Goal: Information Seeking & Learning: Learn about a topic

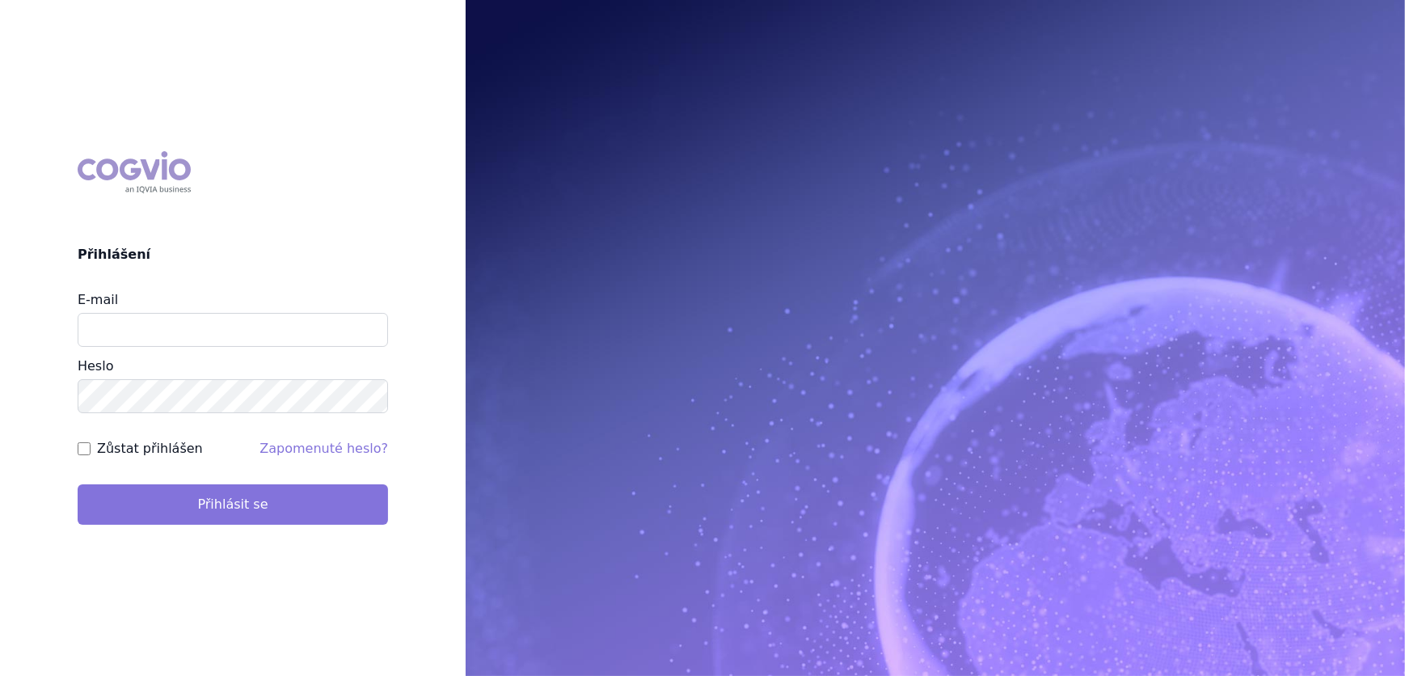
type input "aplikace.ocul1@vzp.cz"
click at [315, 512] on button "Přihlásit se" at bounding box center [233, 504] width 310 height 40
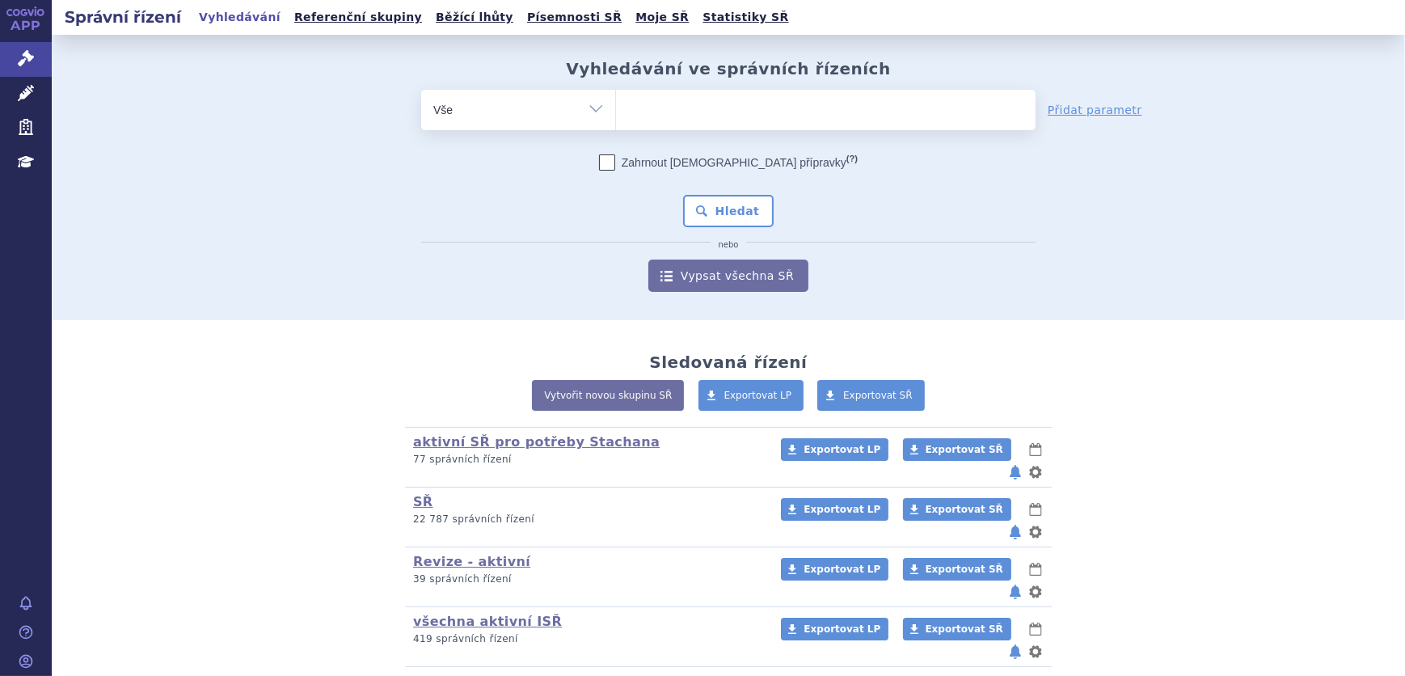
click at [740, 116] on ul at bounding box center [825, 107] width 419 height 34
click at [616, 116] on select at bounding box center [615, 109] width 1 height 40
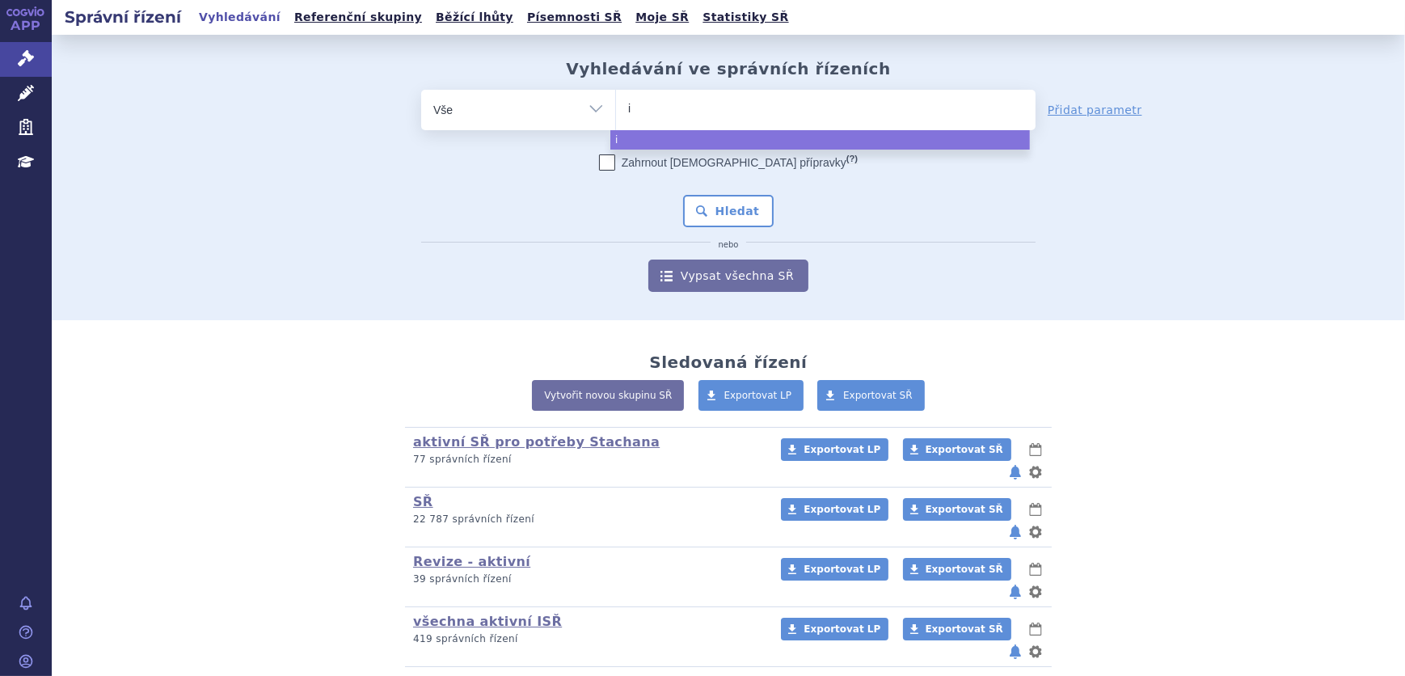
type input "im"
type input "imb"
type input "imbr"
type input "imbru"
type input "imbruvi"
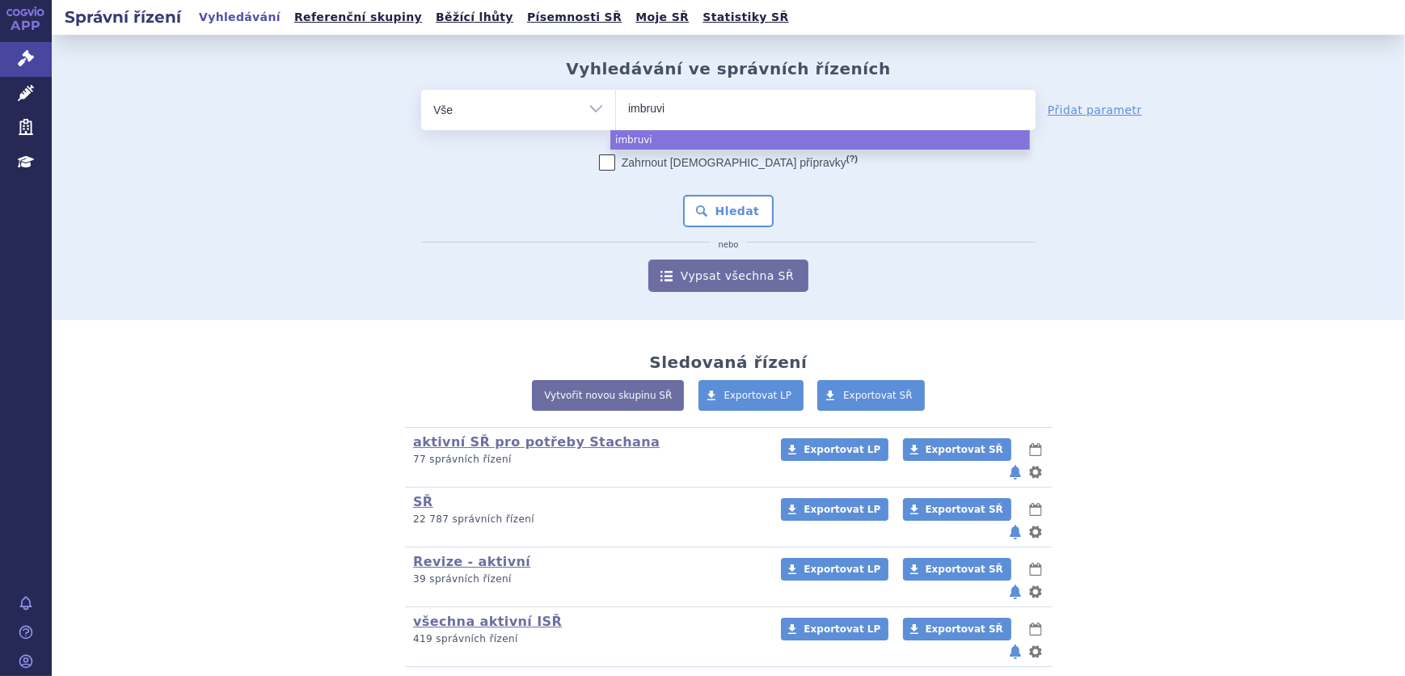
type input "imbruvic"
type input "imbruvica"
select select "imbruvica"
click at [738, 225] on button "Hledat" at bounding box center [728, 211] width 91 height 32
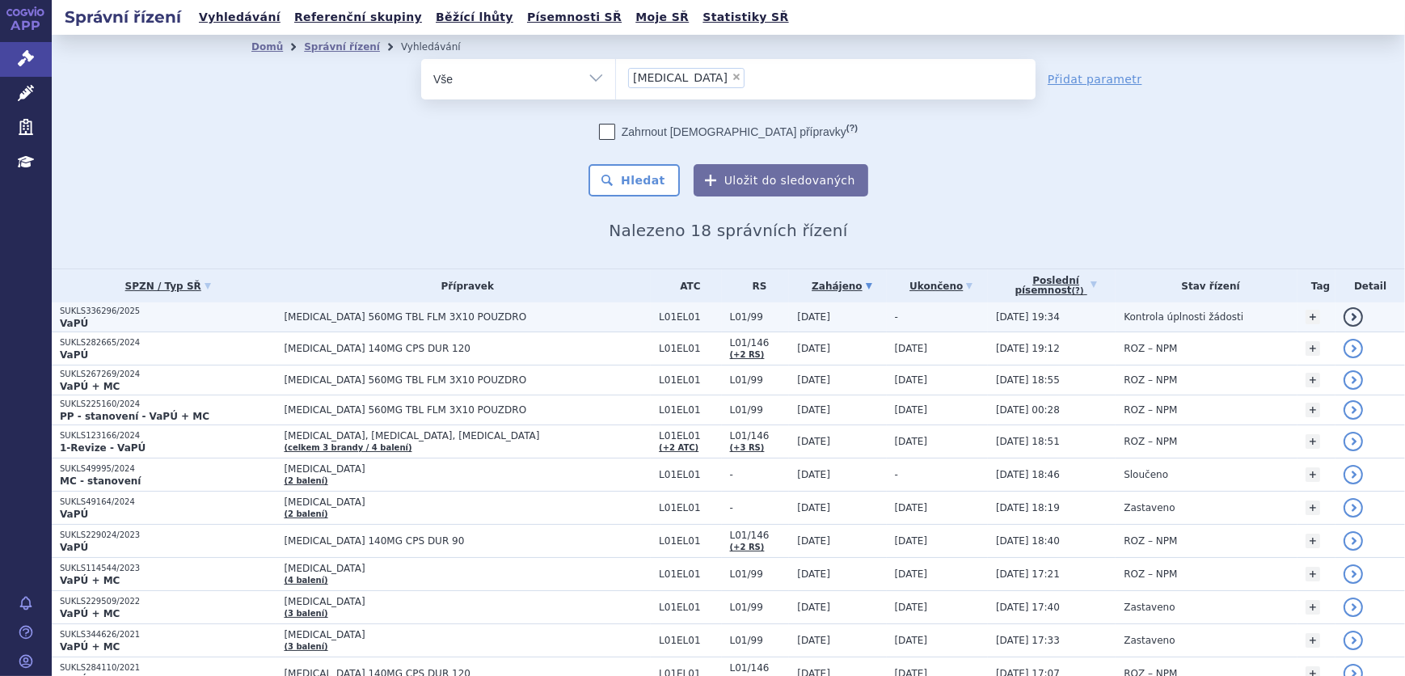
click at [604, 318] on span "[MEDICAL_DATA] 560MG TBL FLM 3X10 POUZDRO" at bounding box center [467, 316] width 367 height 11
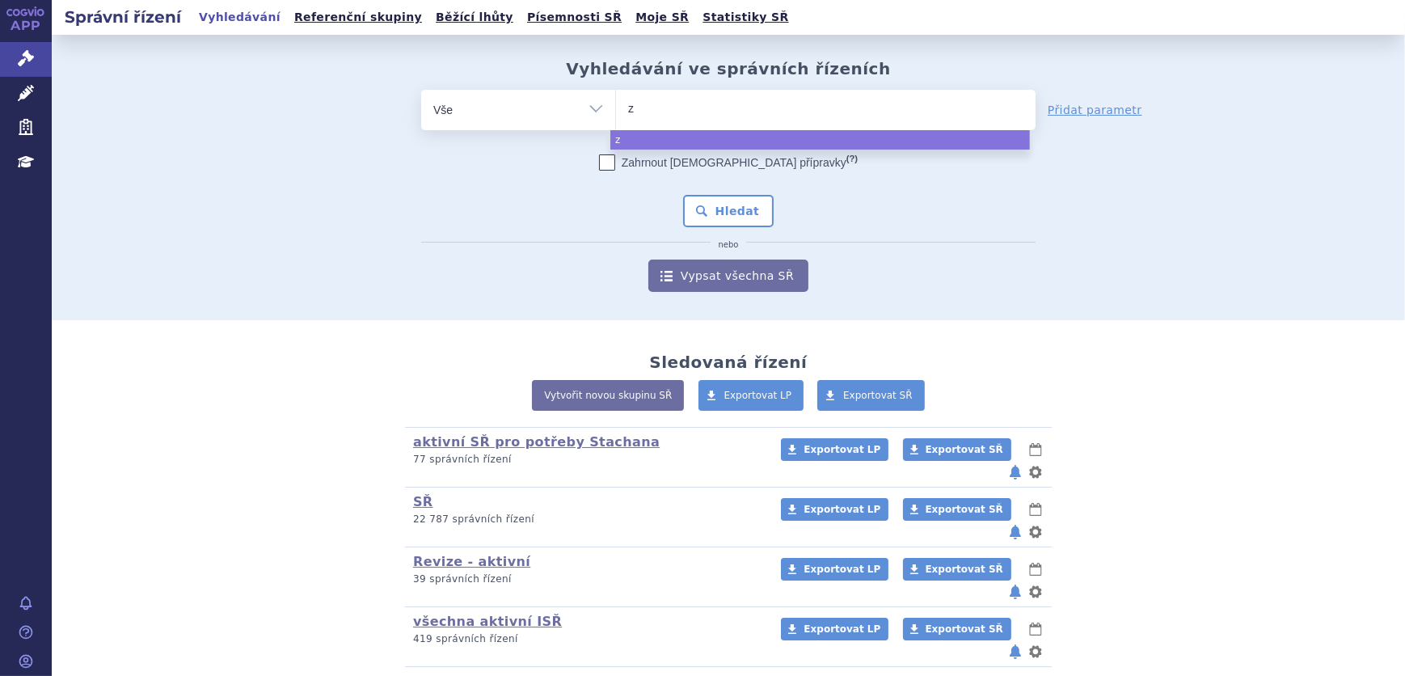
type input "ze"
type input "zeju"
type input "zejul"
type input "[MEDICAL_DATA]"
select select "zejula"
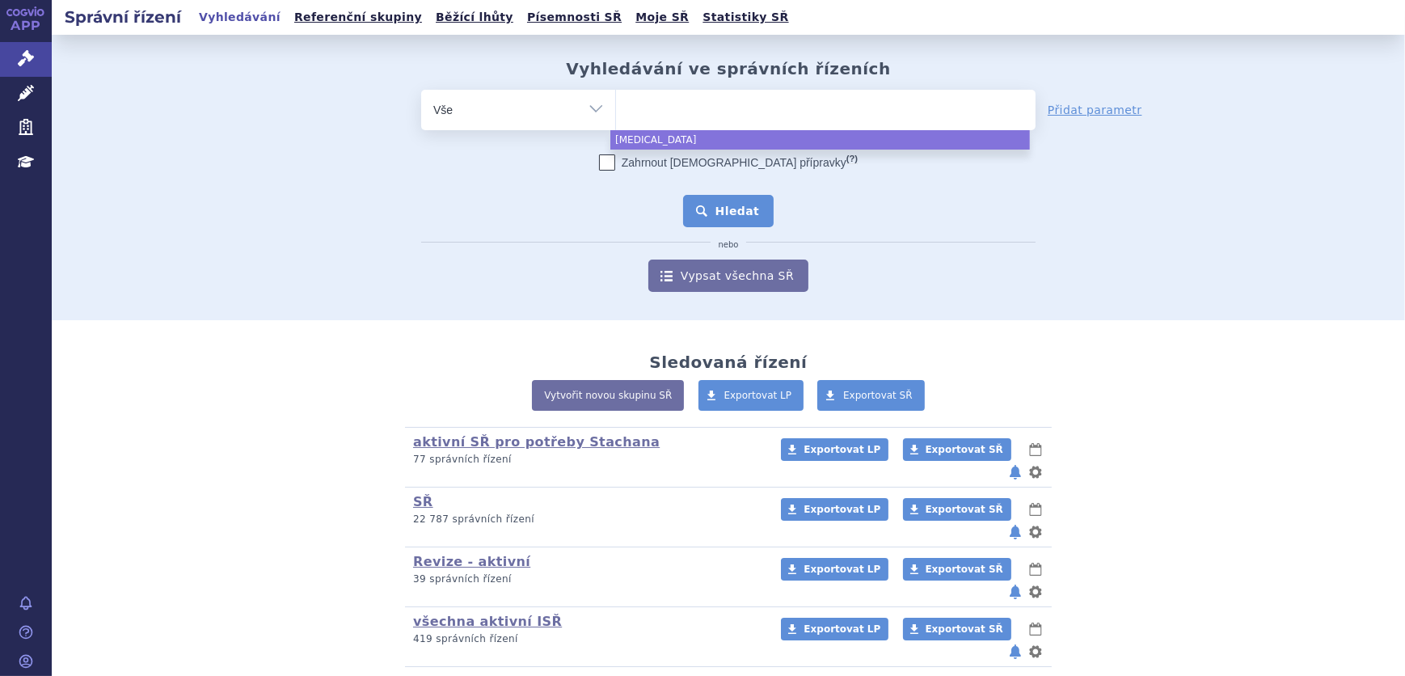
click at [752, 204] on button "Hledat" at bounding box center [728, 211] width 91 height 32
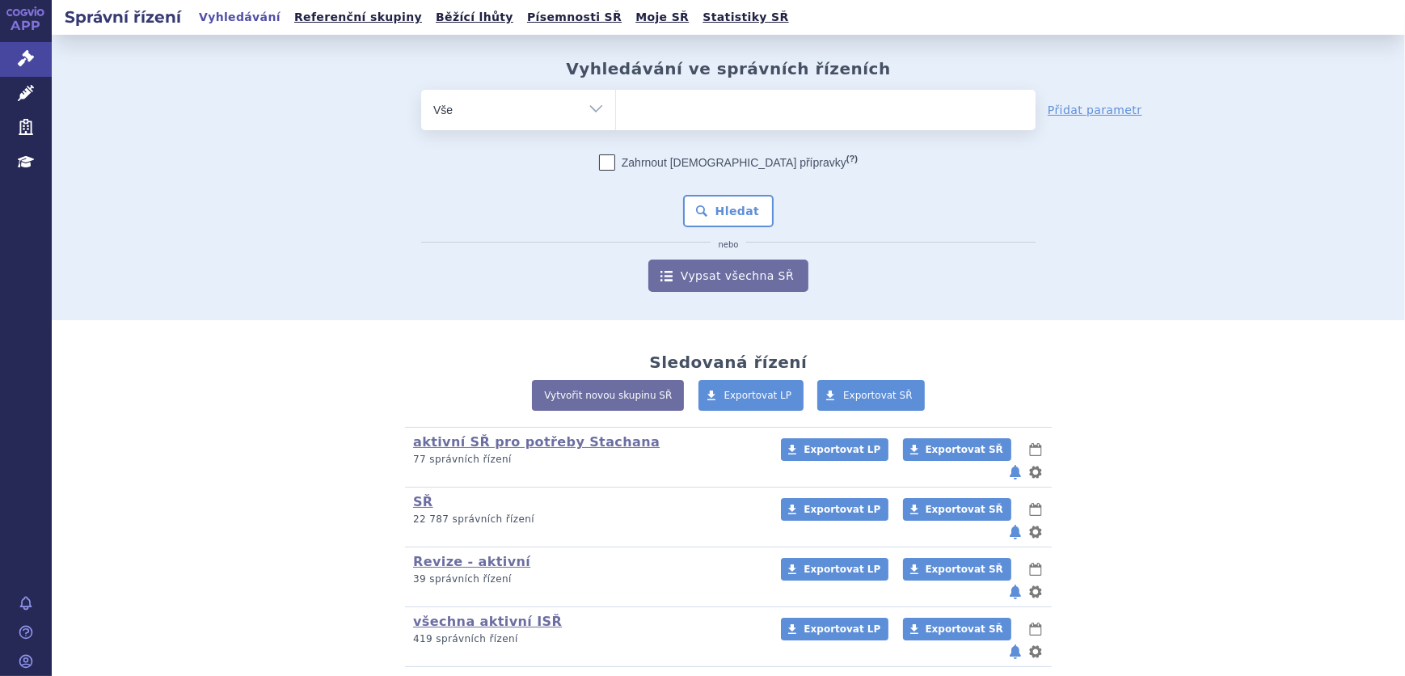
click at [710, 127] on span at bounding box center [825, 110] width 419 height 40
click at [616, 127] on select at bounding box center [615, 109] width 1 height 40
type input "be"
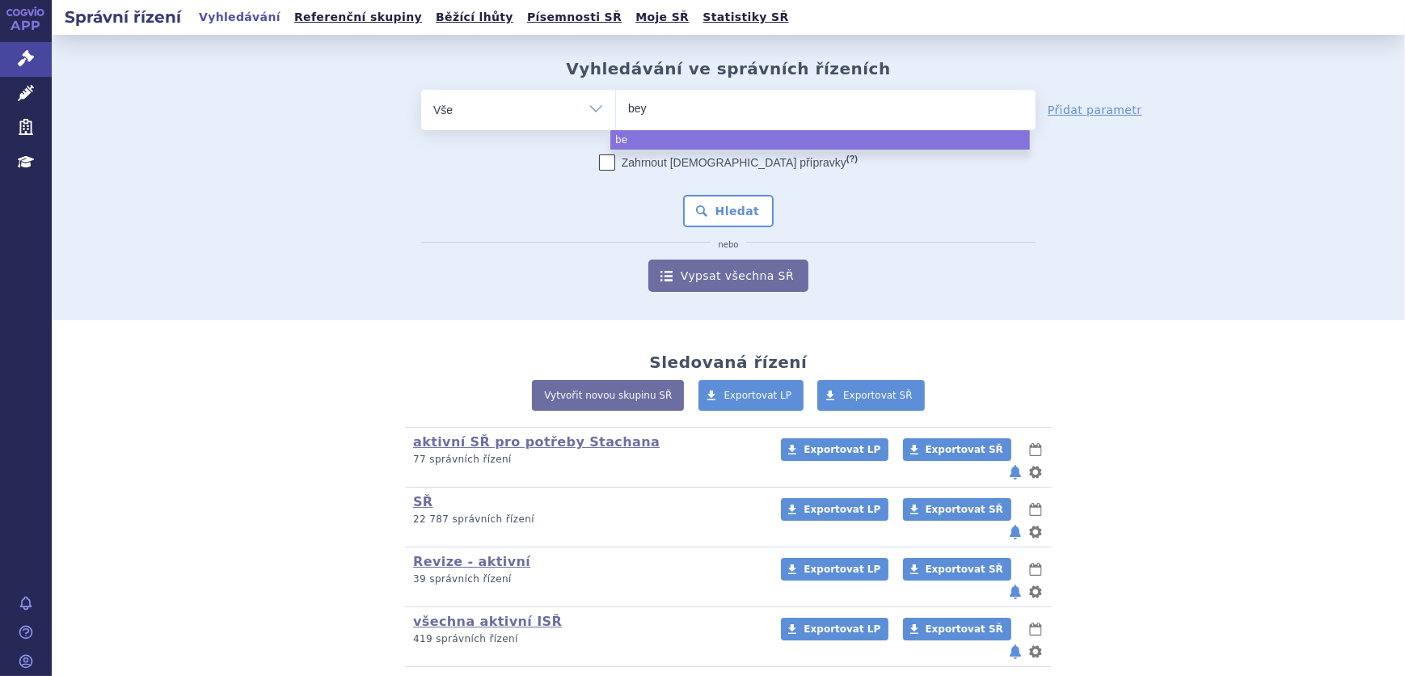
type input "beyo"
type input "beyon"
type input "beyontt"
type input "beyonttr"
type input "beyonttra"
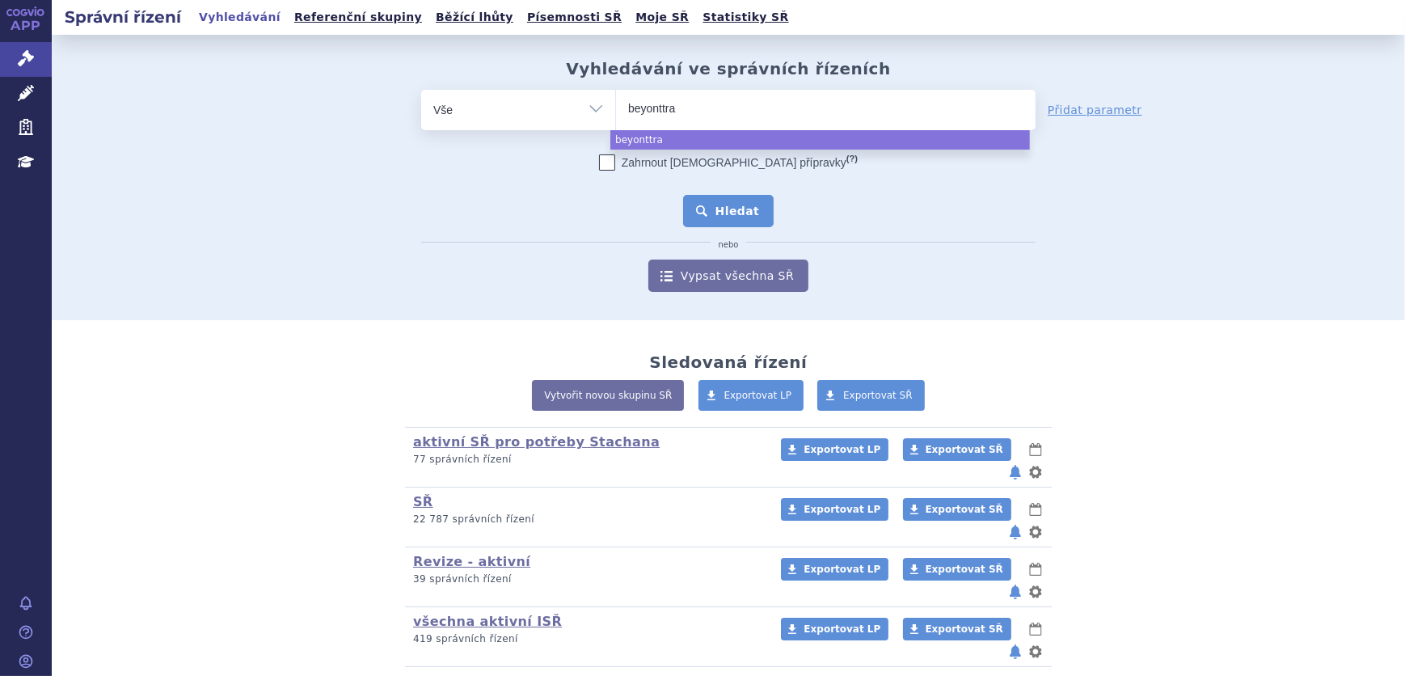
select select "beyonttra"
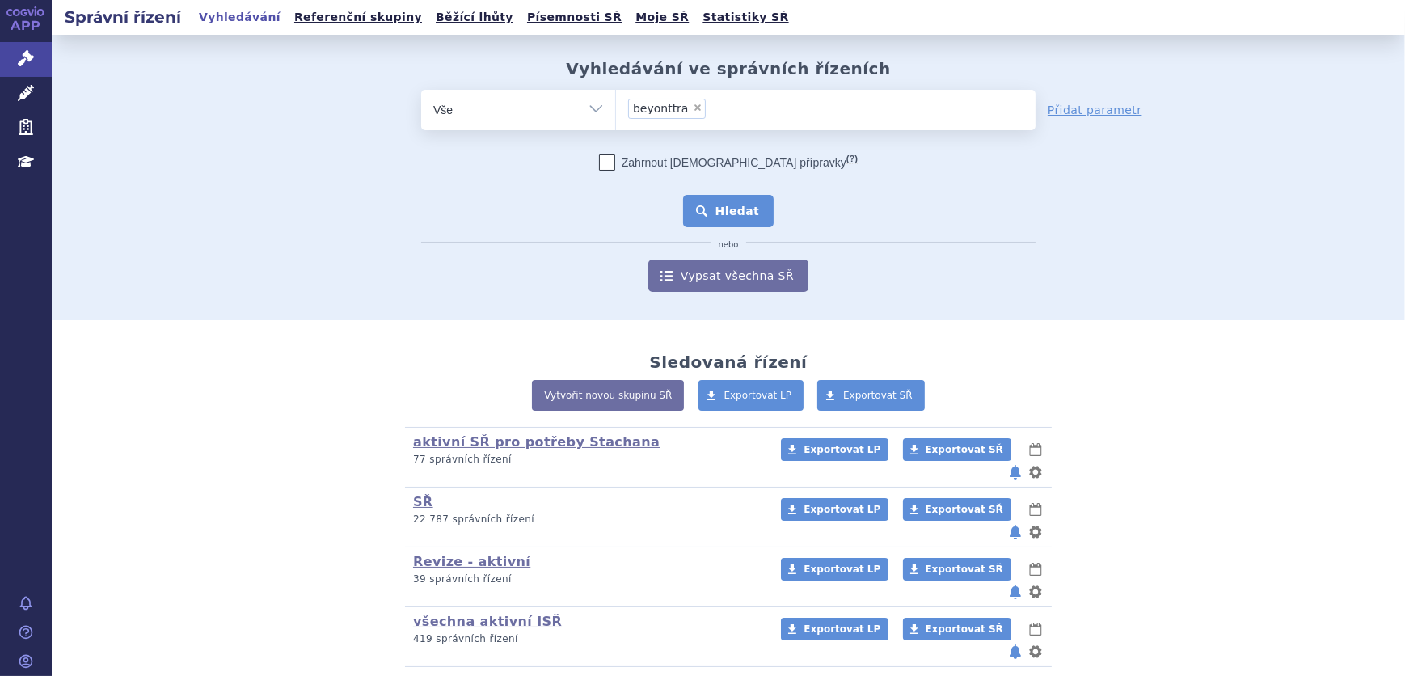
click at [729, 210] on button "Hledat" at bounding box center [728, 211] width 91 height 32
click at [666, 129] on span at bounding box center [825, 110] width 419 height 40
click at [616, 129] on select at bounding box center [615, 109] width 1 height 40
type input "co"
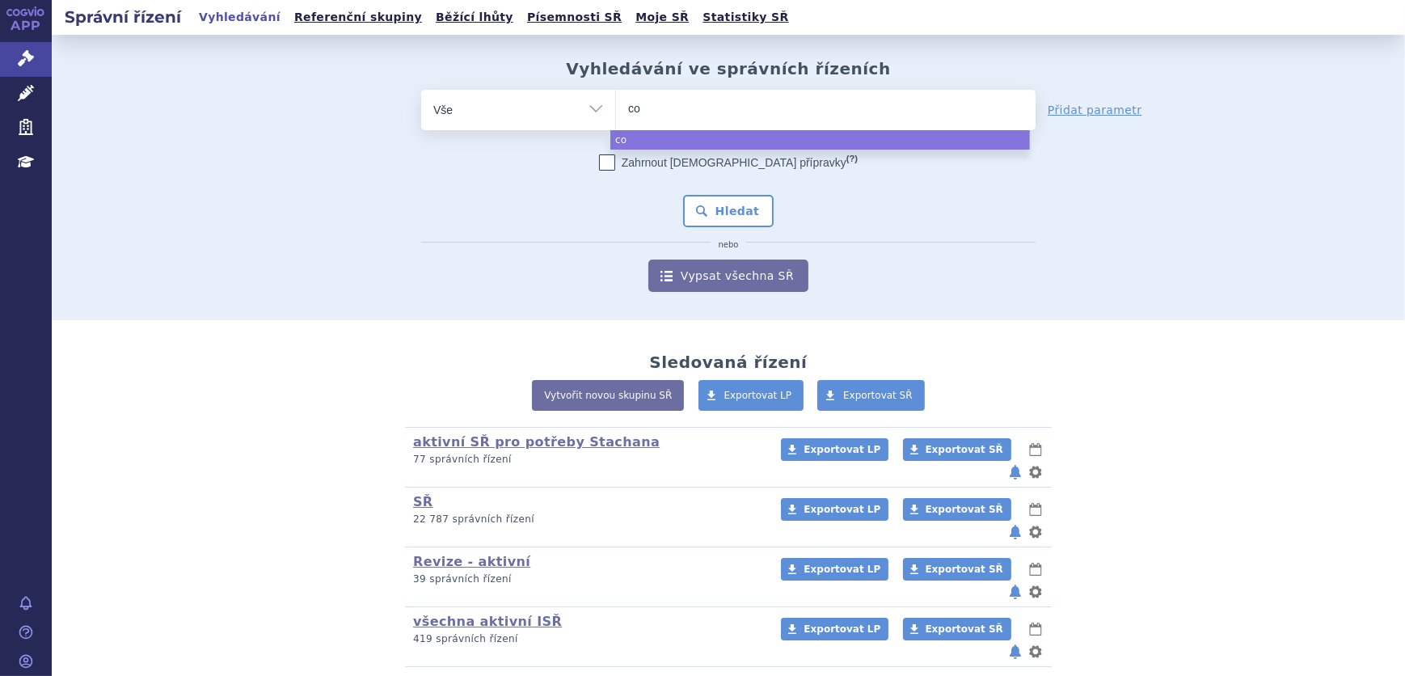
type input "col"
type input "coli"
type input "colis"
type input "colist"
type input "colistim"
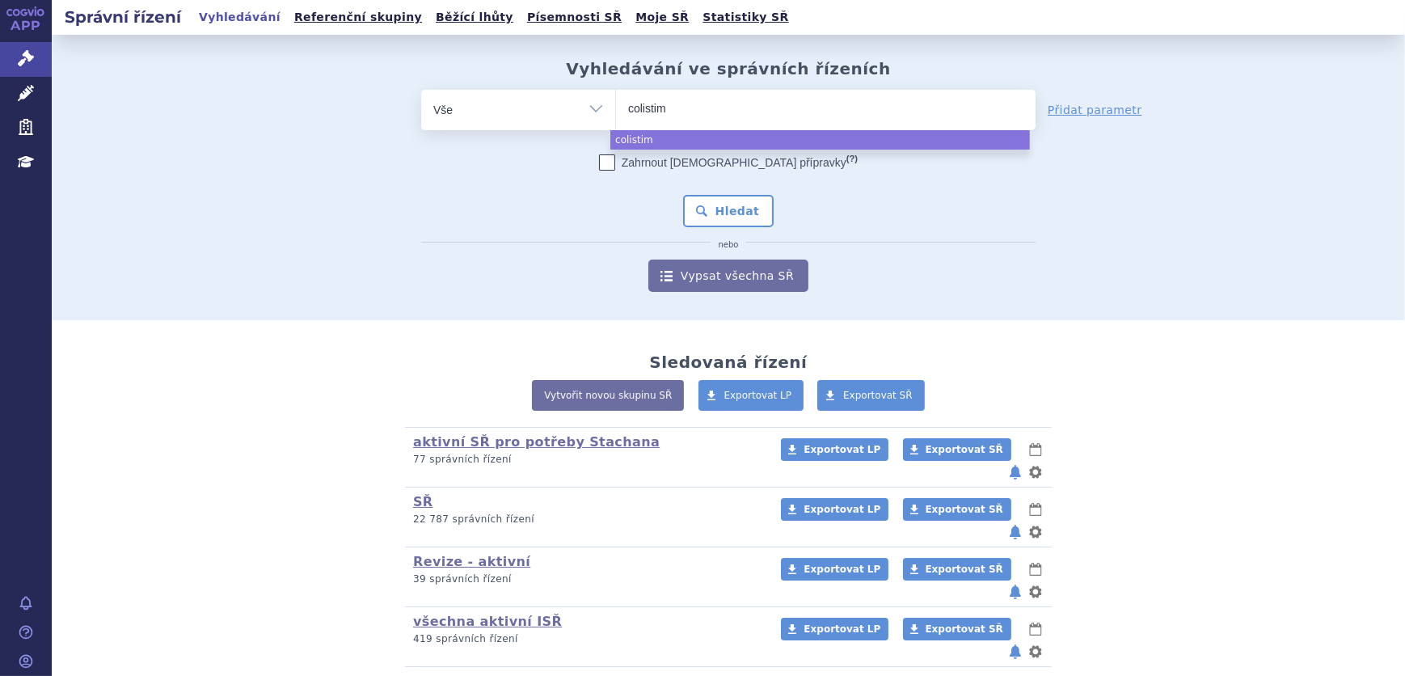
type input "colistime"
type input "colistimet"
type input "colistimetha"
type input "colistimethat"
type input "colistimethate"
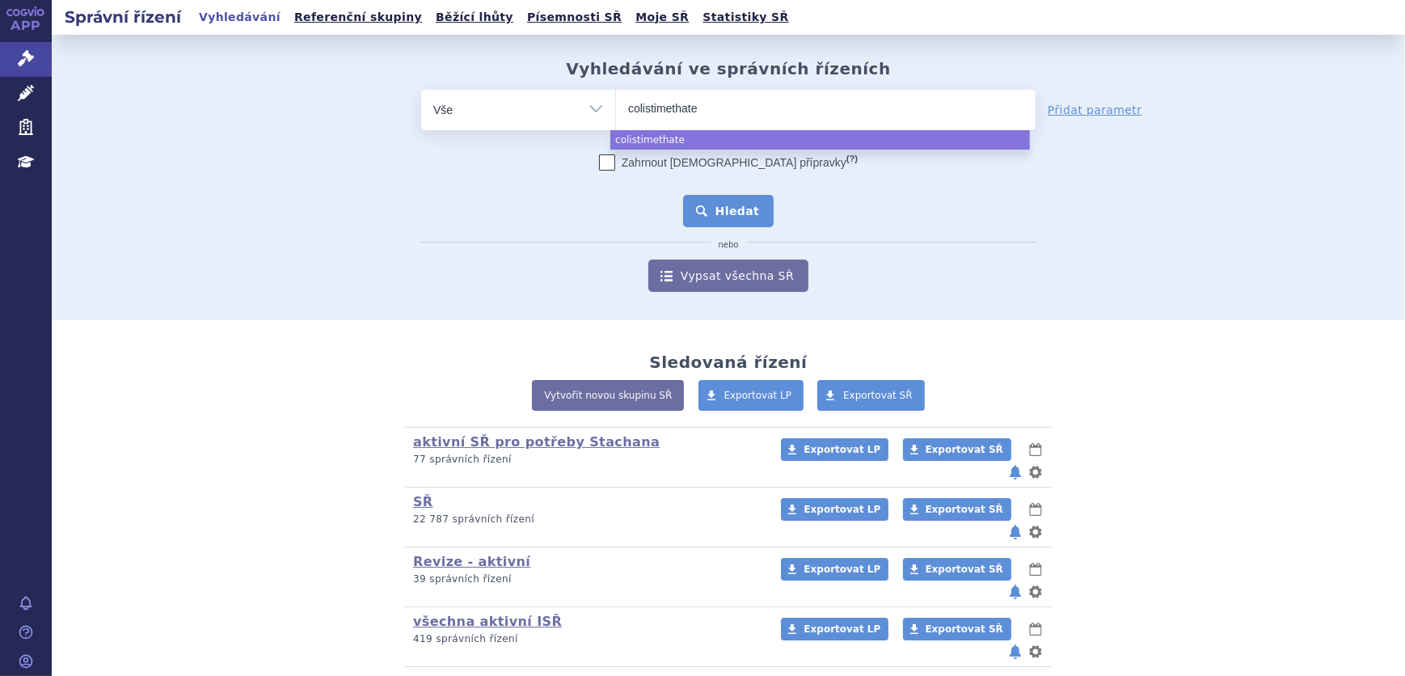
select select "colistimethate"
click at [711, 208] on button "Hledat" at bounding box center [728, 211] width 91 height 32
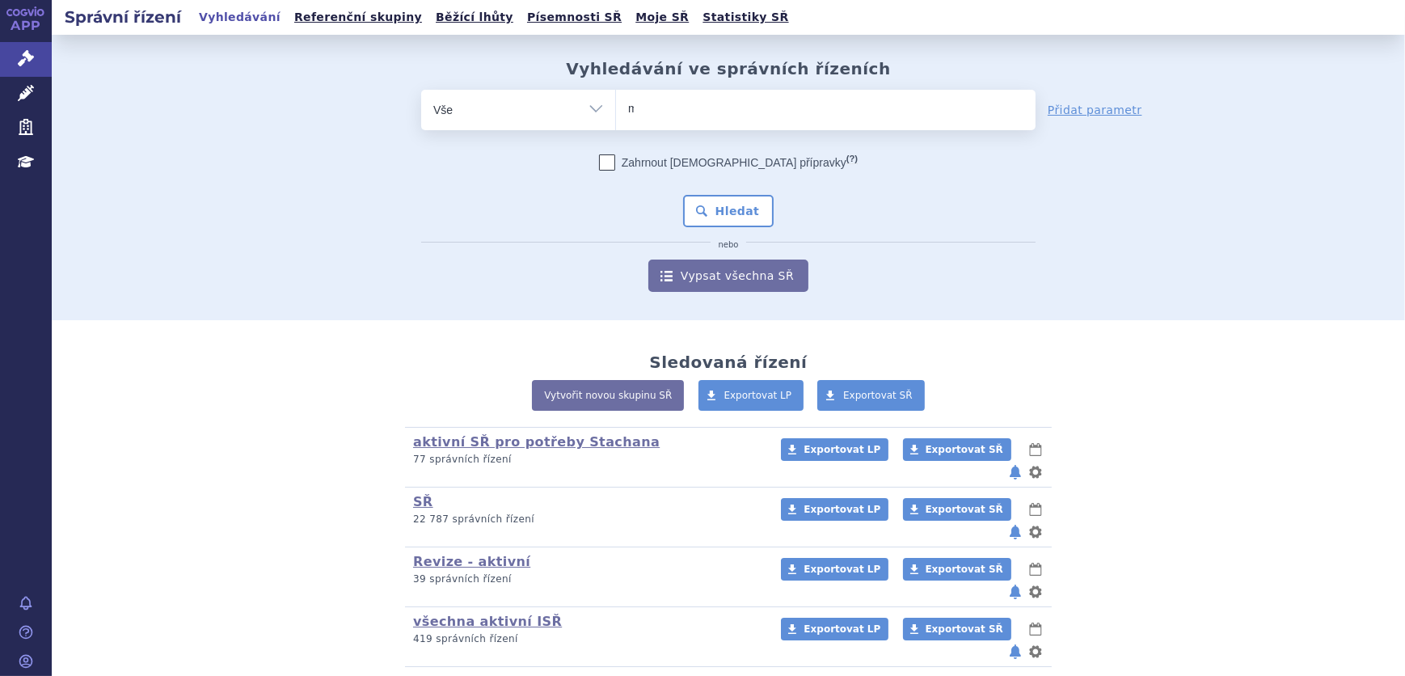
type input "mi"
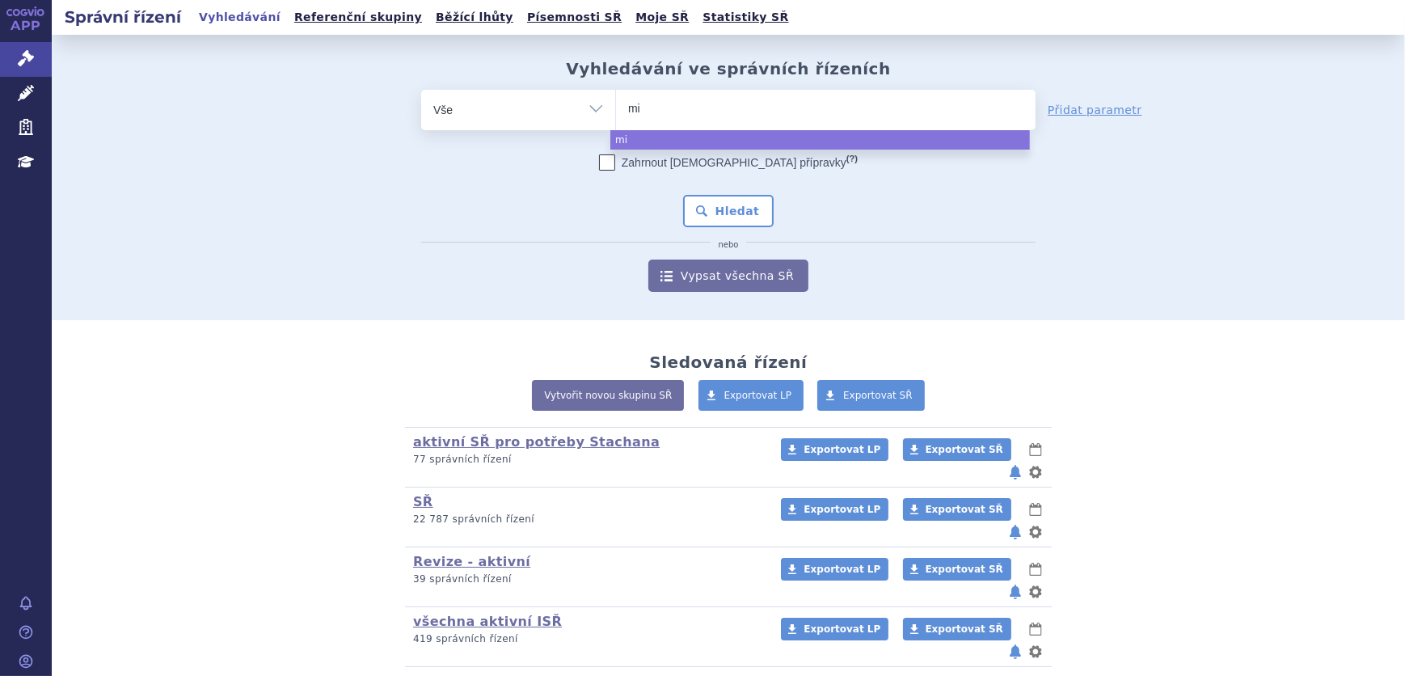
type input "min"
type input "minju"
type input "minjuv"
type input "minjuvi"
select select "minjuvi"
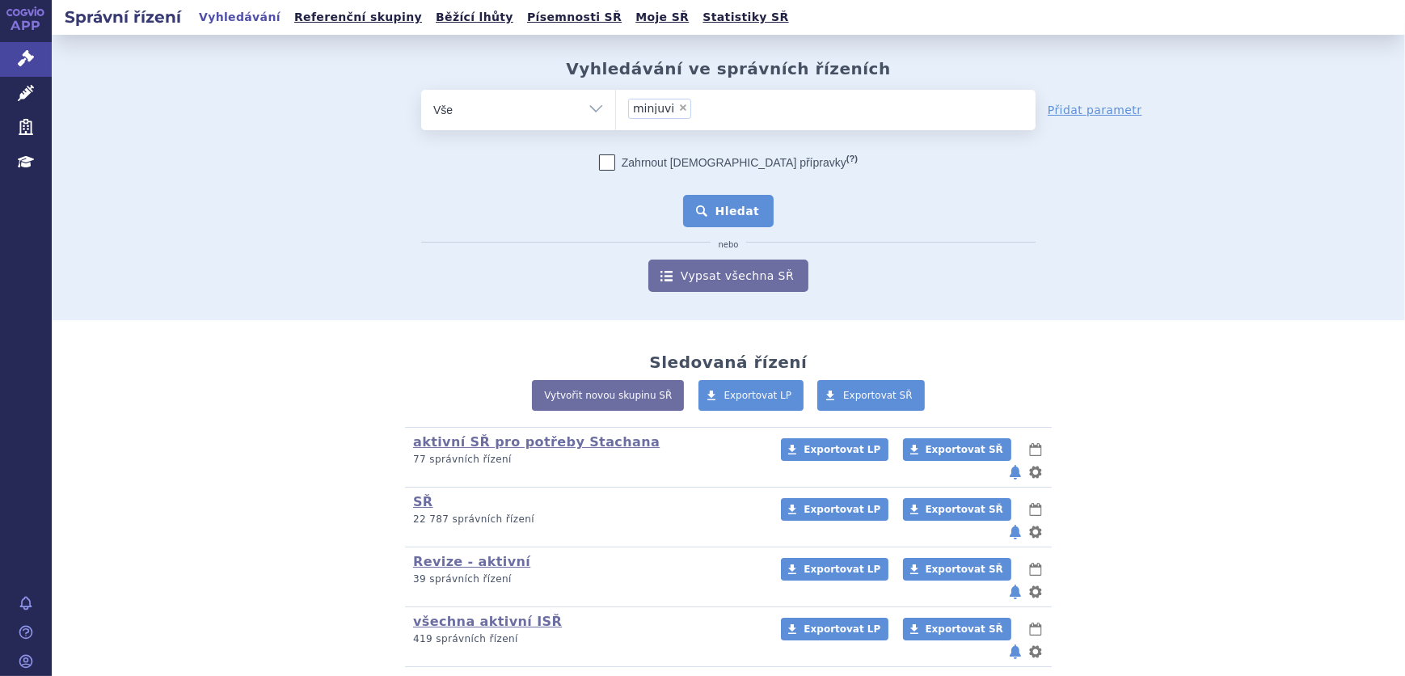
click at [732, 216] on button "Hledat" at bounding box center [728, 211] width 91 height 32
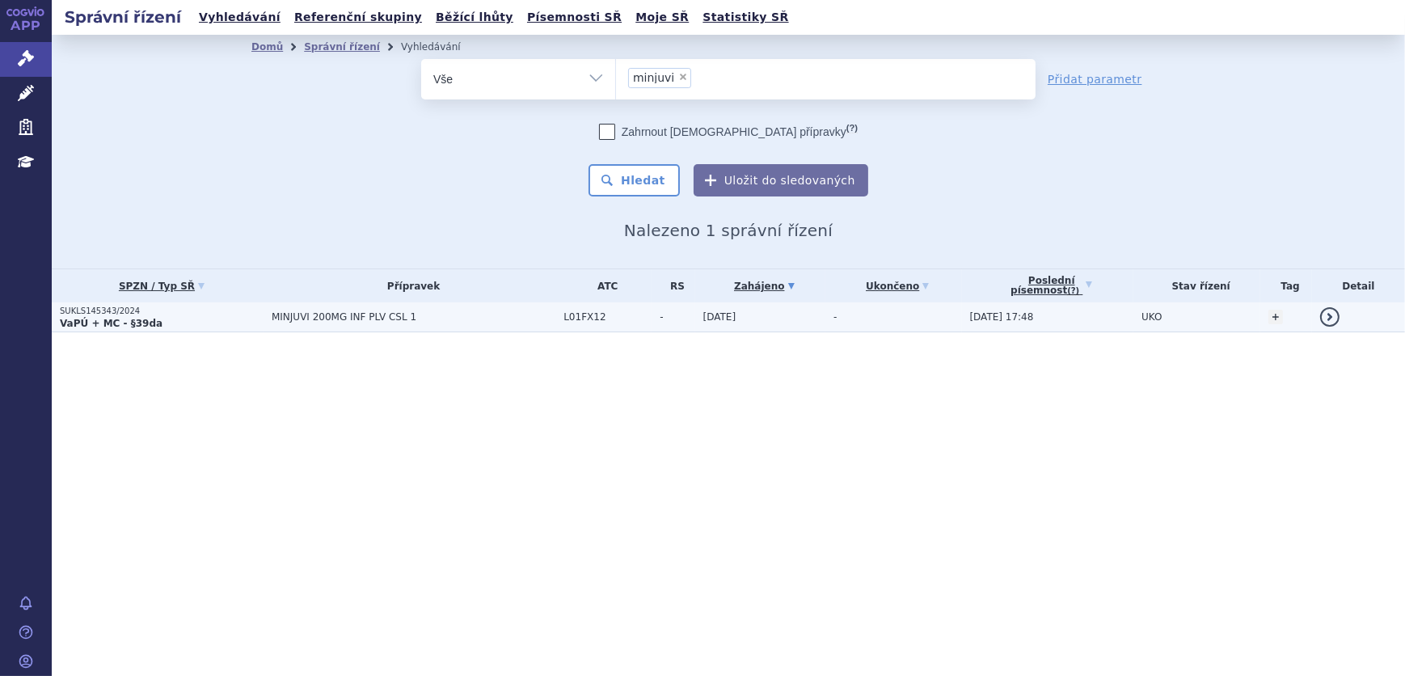
click at [934, 313] on td "-" at bounding box center [893, 317] width 137 height 30
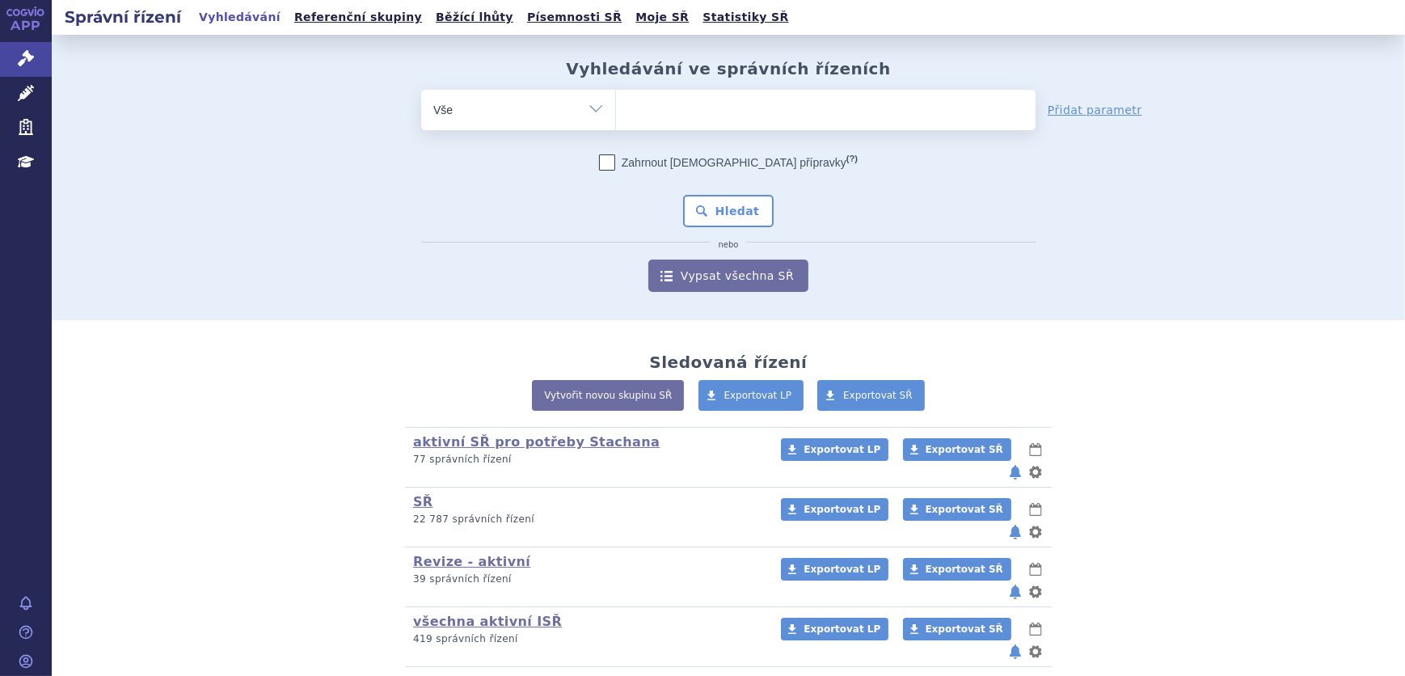
click at [705, 91] on ul at bounding box center [825, 107] width 419 height 34
click at [616, 91] on select at bounding box center [615, 109] width 1 height 40
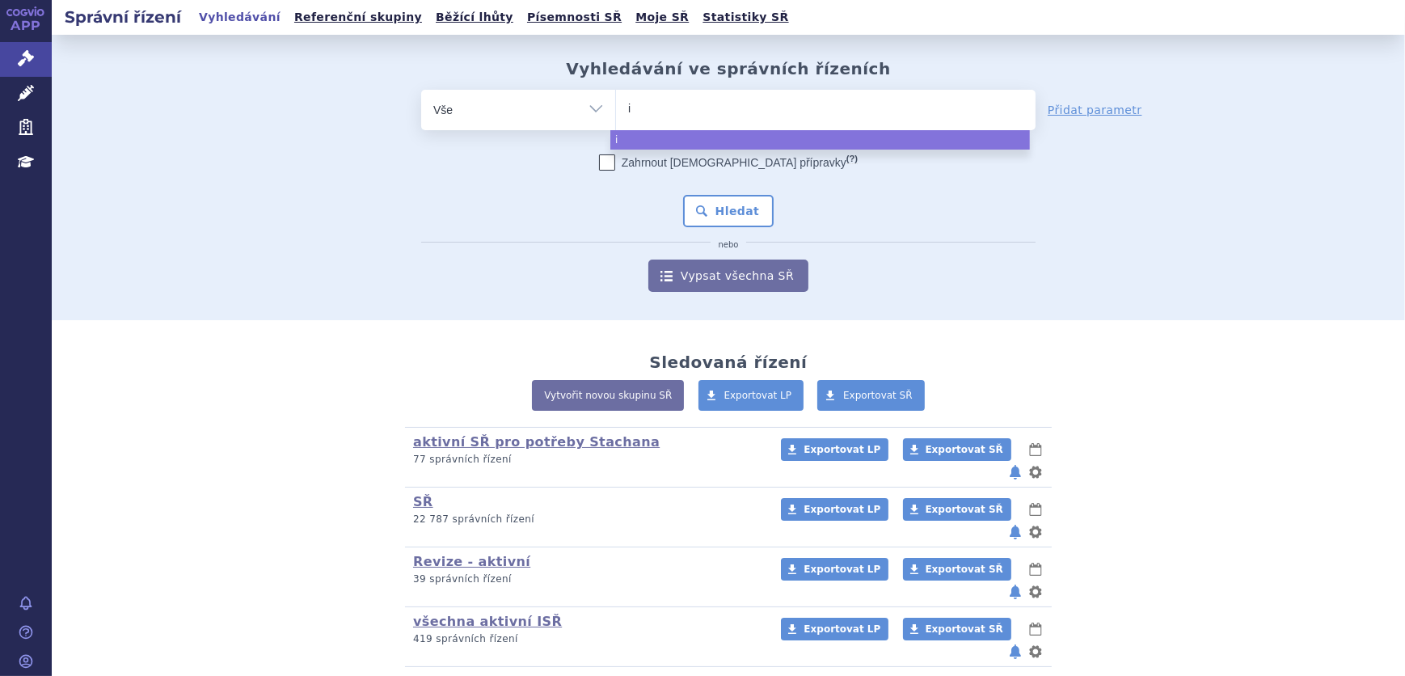
type input "in"
type input "inr"
type input "inrev"
type input "inreva"
type input "inrevair"
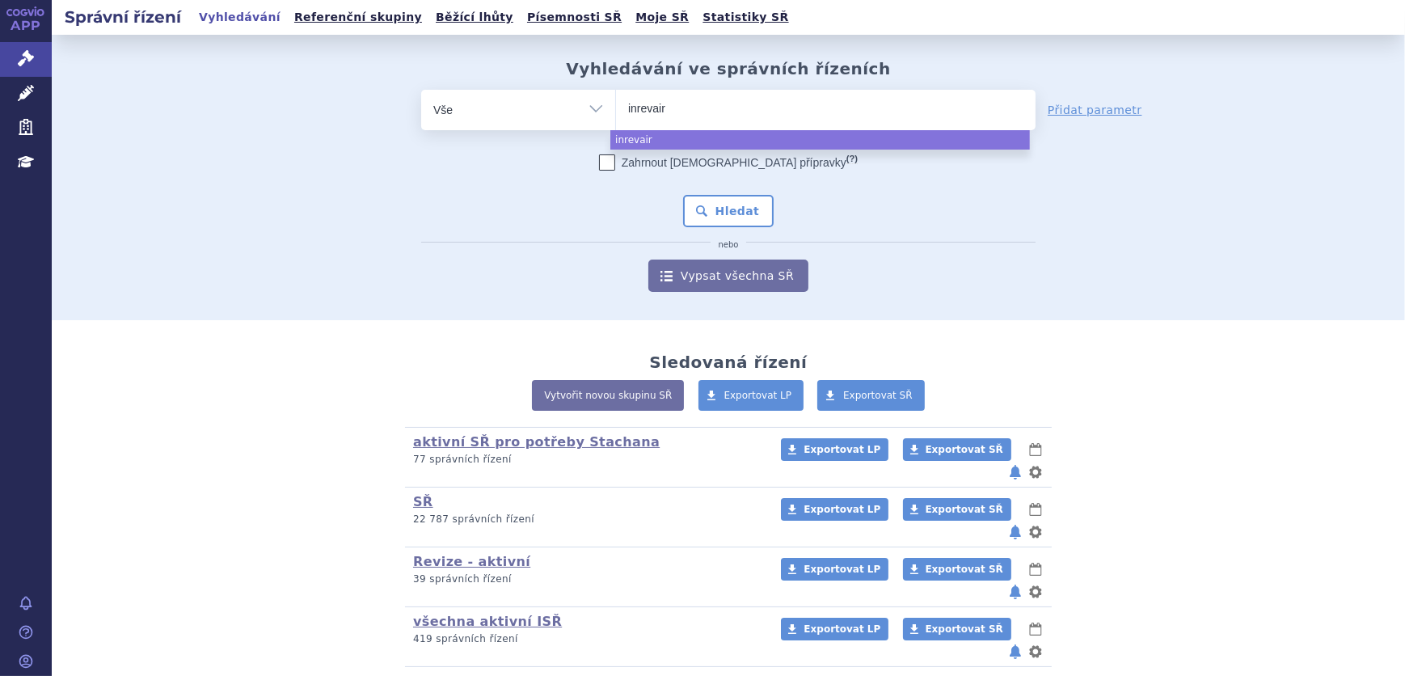
type input "inrevai"
type input "inre"
type input "i"
type input "wi"
type input "win"
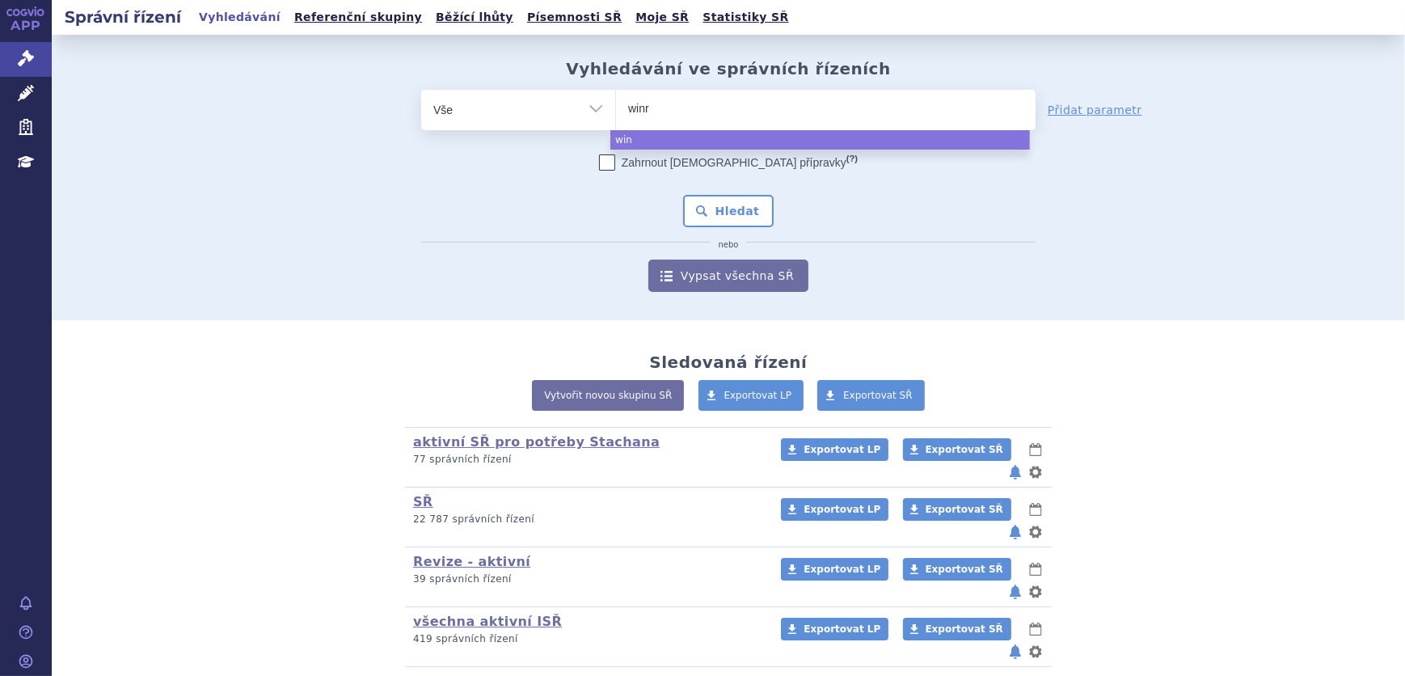
type input "winre"
type input "winrev"
type input "winreva"
type input "winrevai"
type input "winrevair"
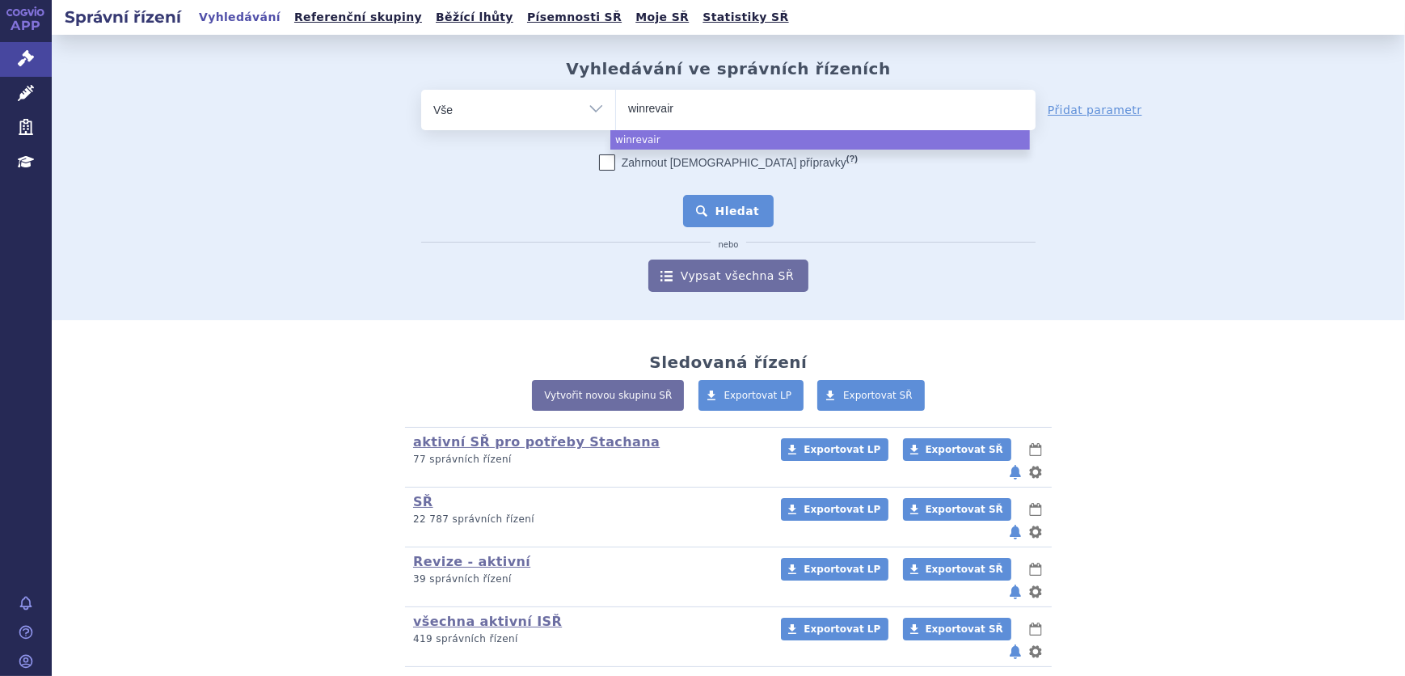
select select "winrevair"
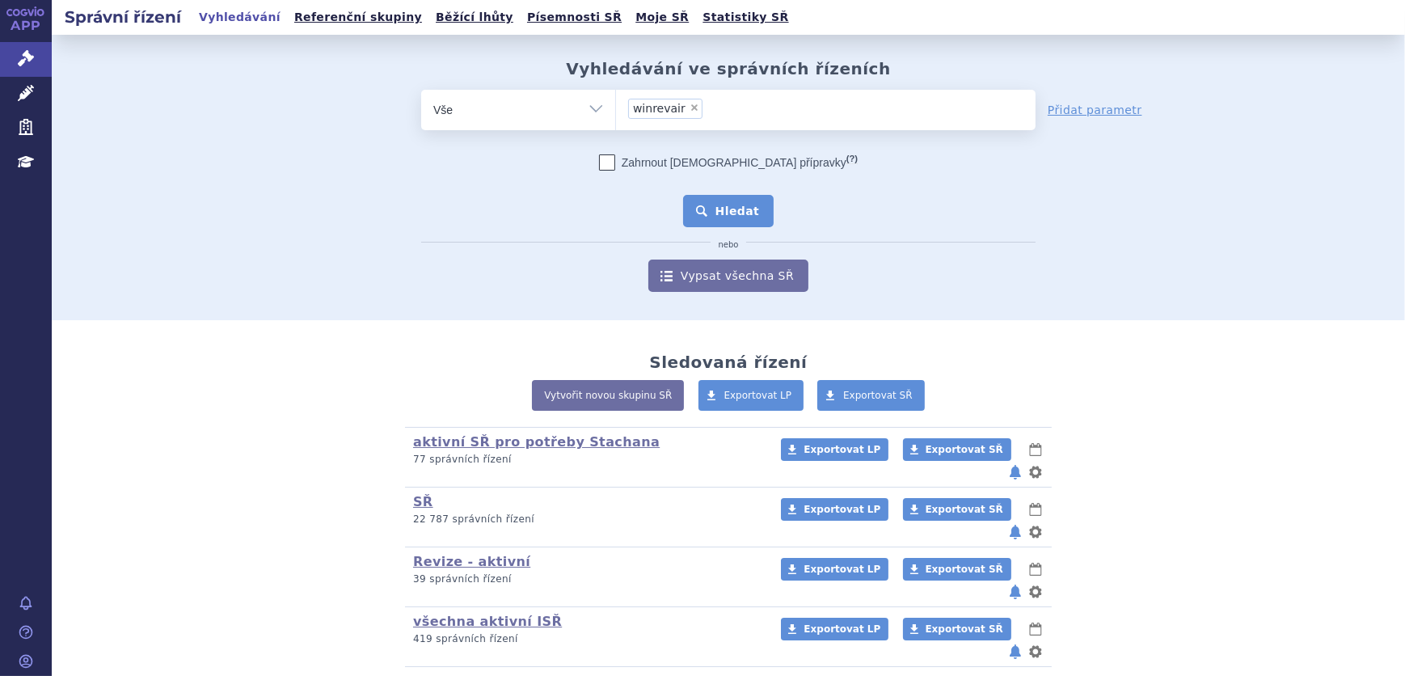
click at [726, 210] on button "Hledat" at bounding box center [728, 211] width 91 height 32
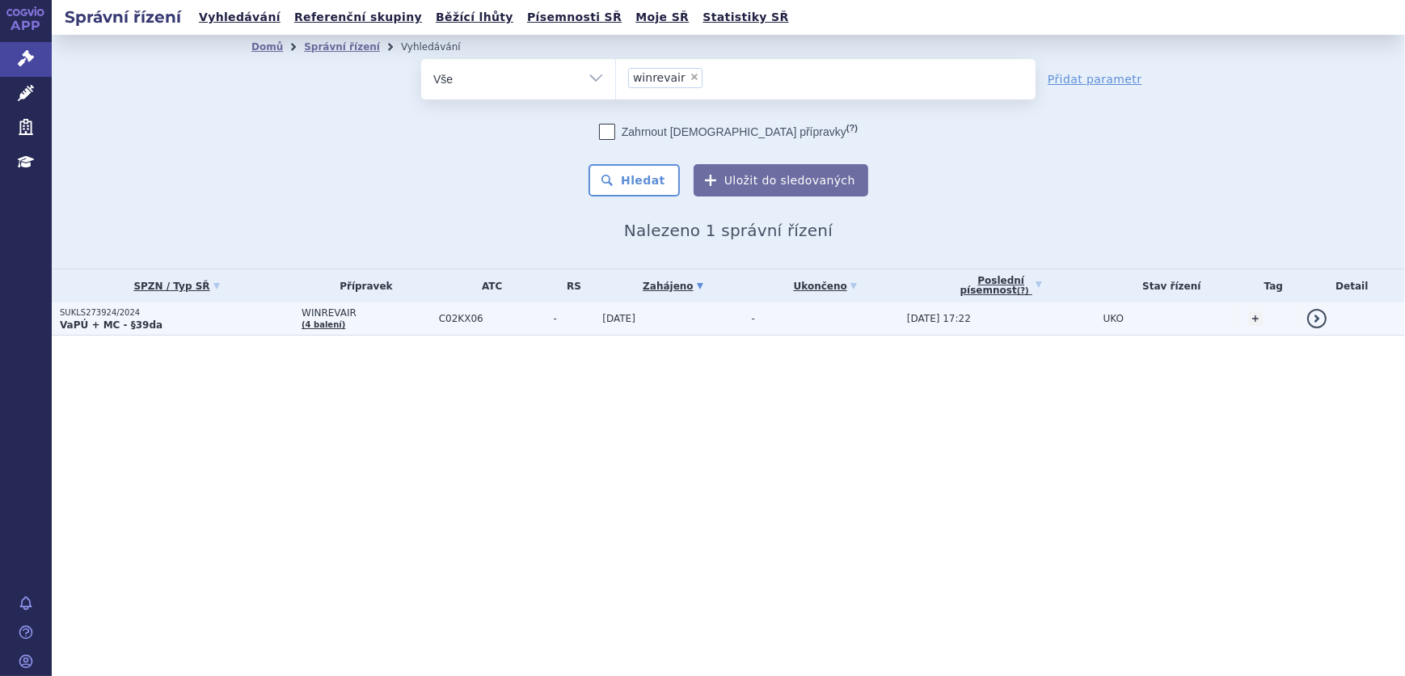
click at [775, 322] on td "-" at bounding box center [820, 318] width 155 height 33
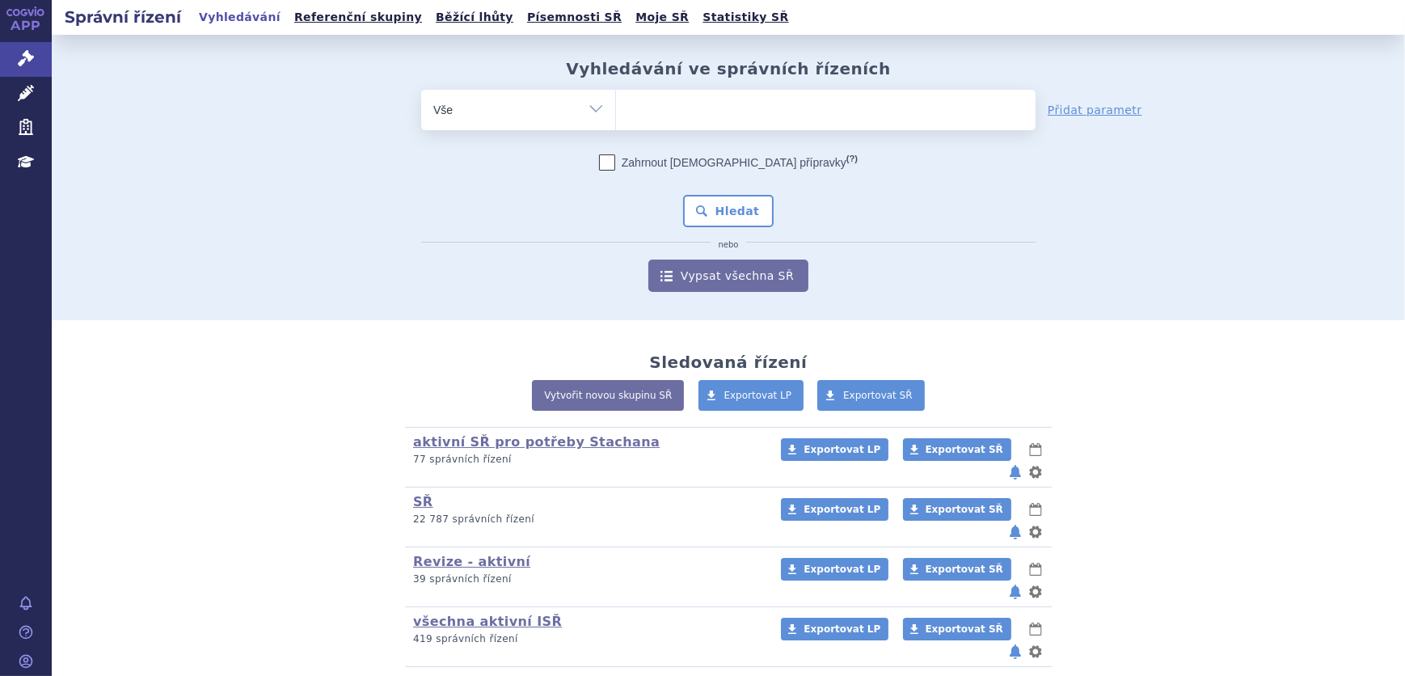
click at [711, 99] on ul at bounding box center [825, 107] width 419 height 34
click at [616, 99] on select at bounding box center [615, 109] width 1 height 40
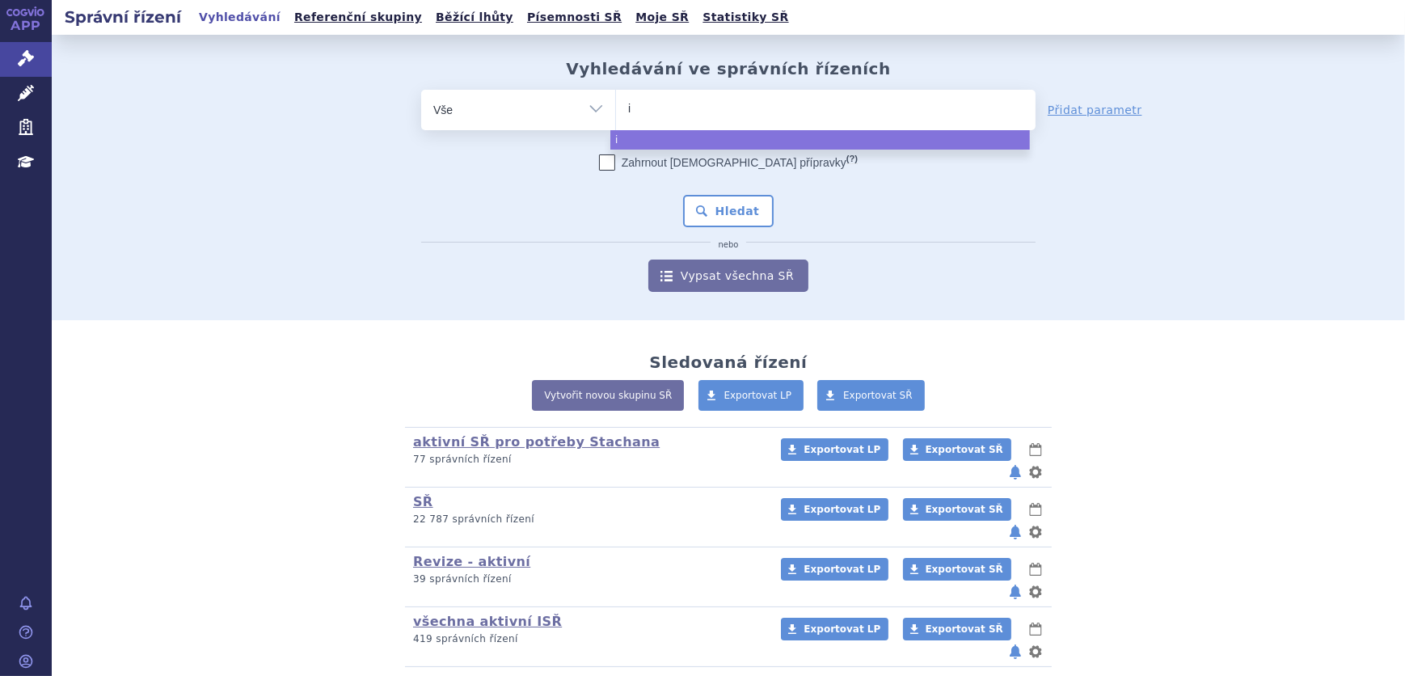
type input "is"
type input "ist"
type input "istu"
type input "istur"
type input "isturi"
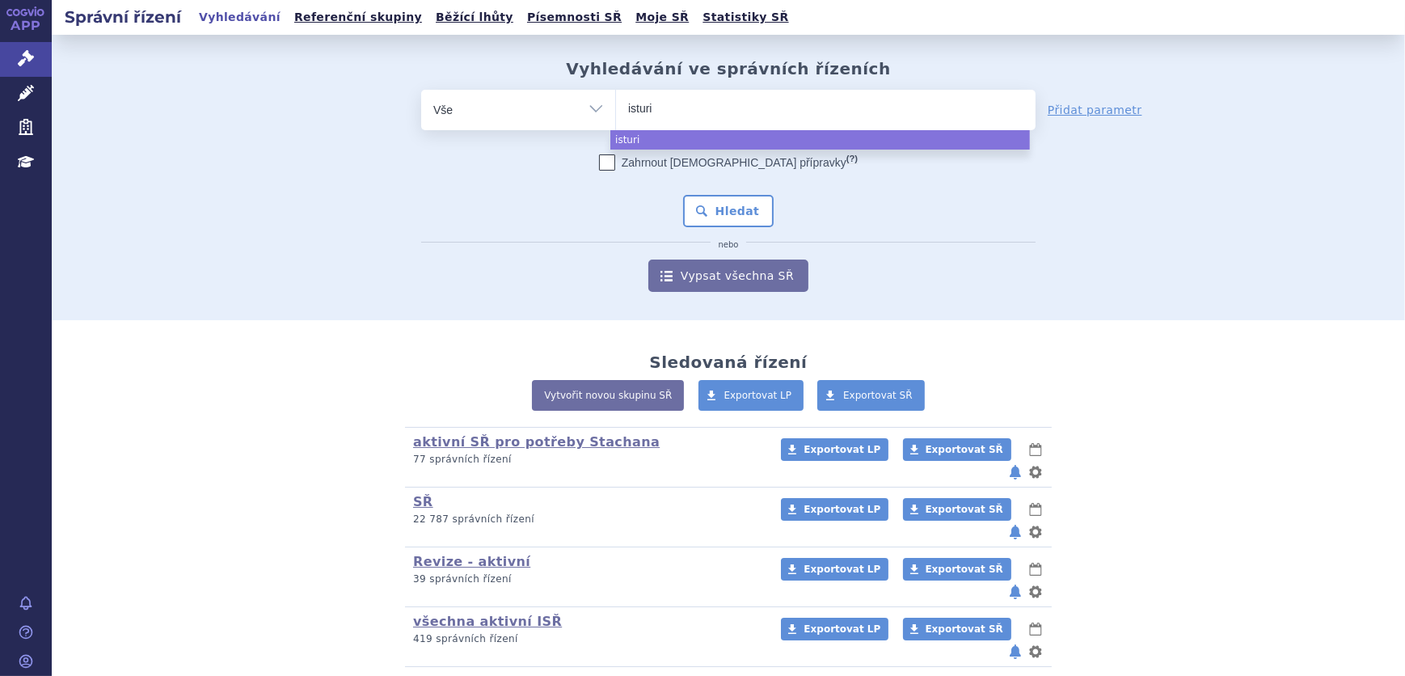
type input "isturis"
type input "isturisa"
select select "isturisa"
click at [735, 226] on button "Hledat" at bounding box center [728, 211] width 91 height 32
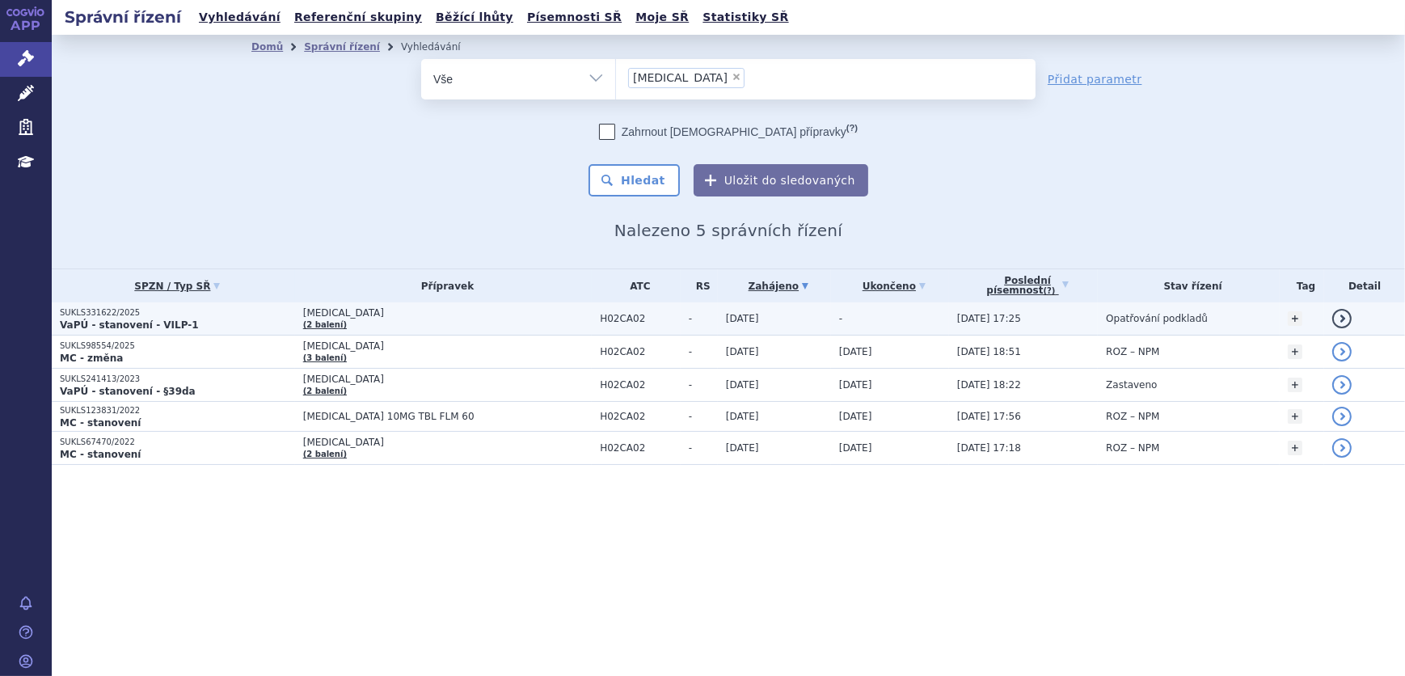
click at [381, 314] on span "ISTURISA" at bounding box center [447, 312] width 288 height 11
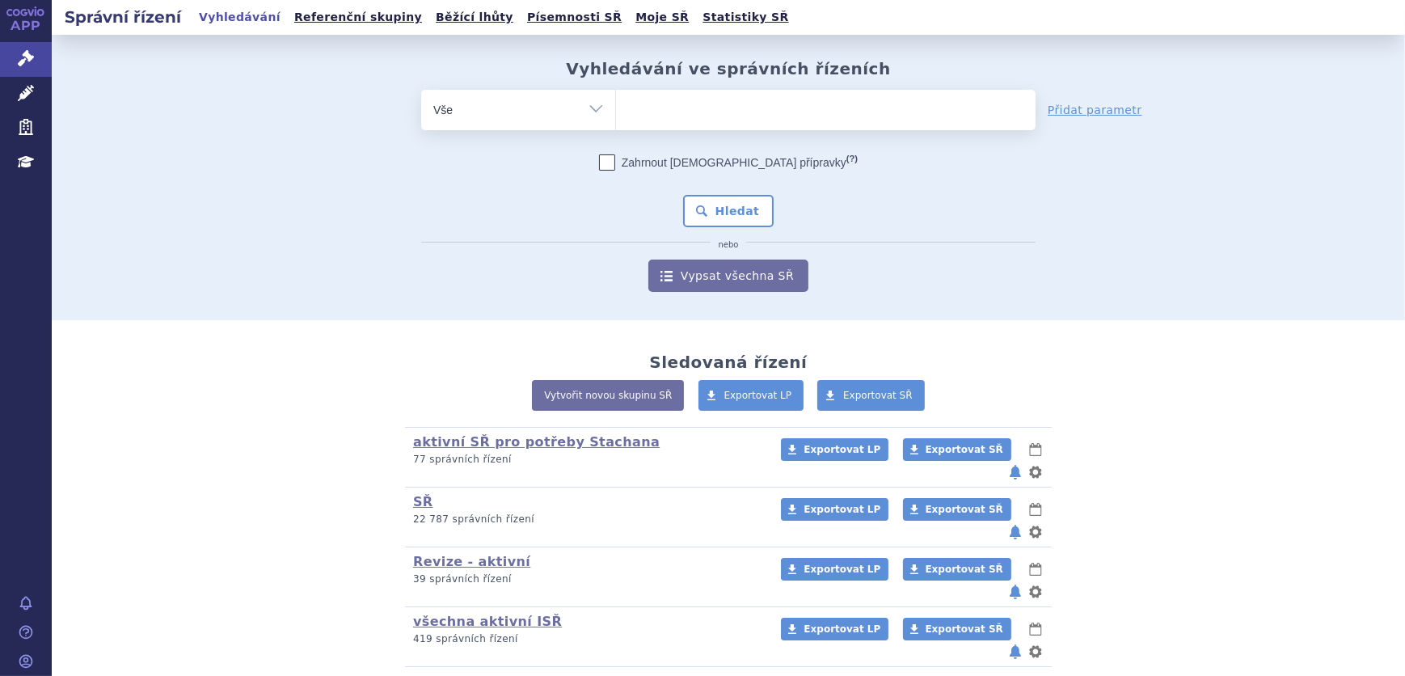
click at [705, 116] on ul at bounding box center [825, 107] width 419 height 34
click at [616, 116] on select at bounding box center [615, 109] width 1 height 40
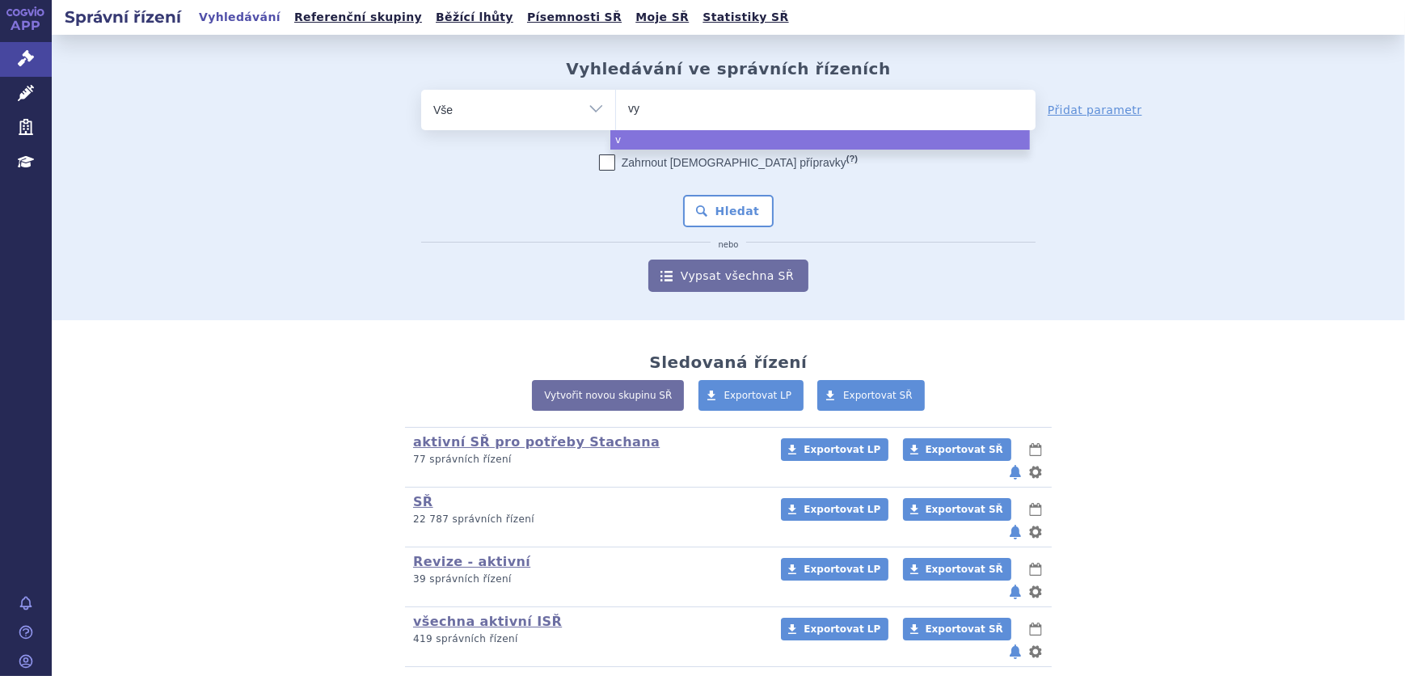
type input "vyv"
type input "vyvg"
type input "vyvga"
type input "vyvgart"
select select "vyvgart"
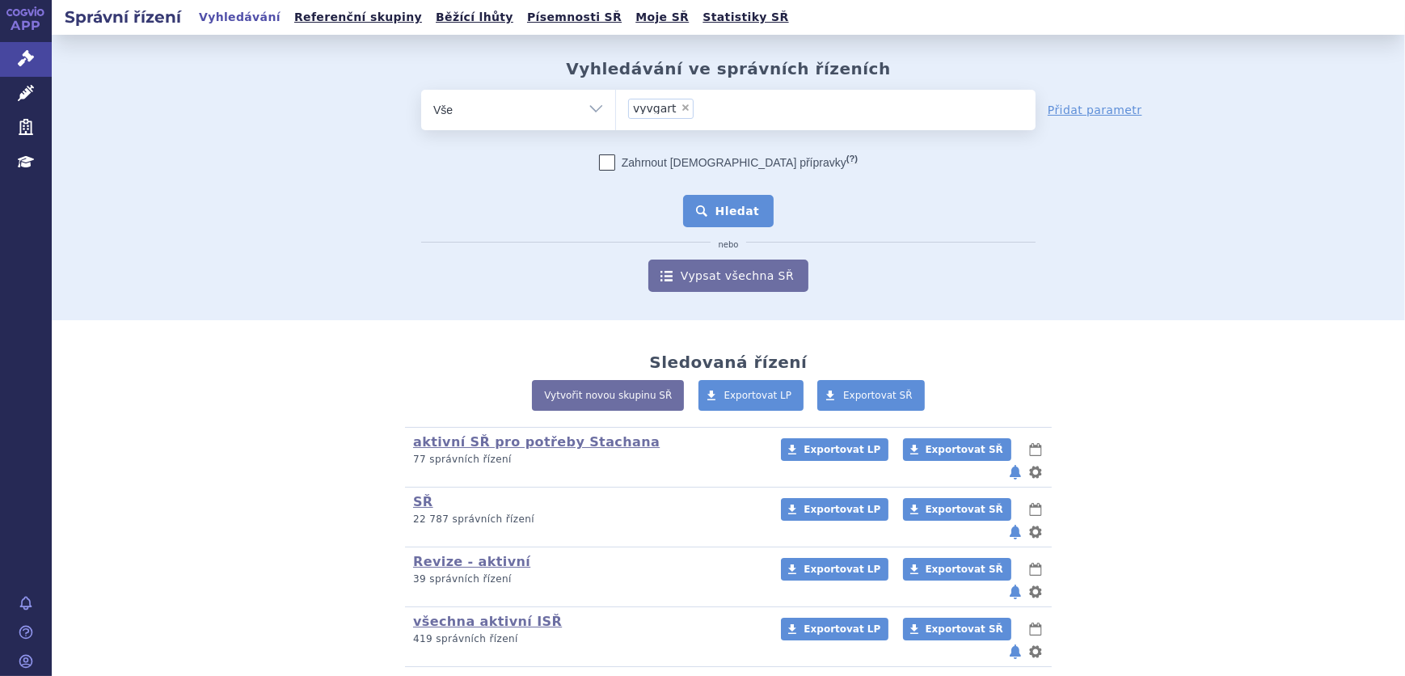
click at [696, 217] on button "Hledat" at bounding box center [728, 211] width 91 height 32
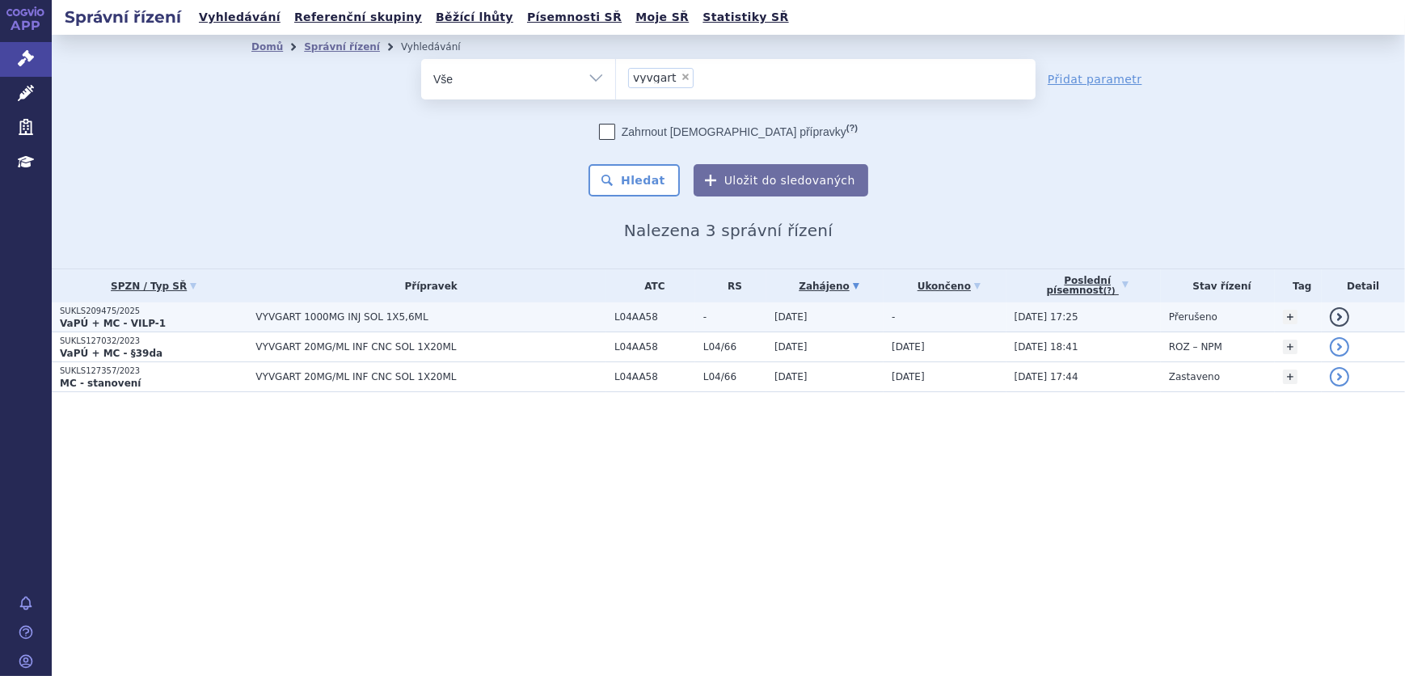
click at [436, 310] on td "VYVGART 1000MG INJ SOL 1X5,6ML" at bounding box center [426, 317] width 359 height 30
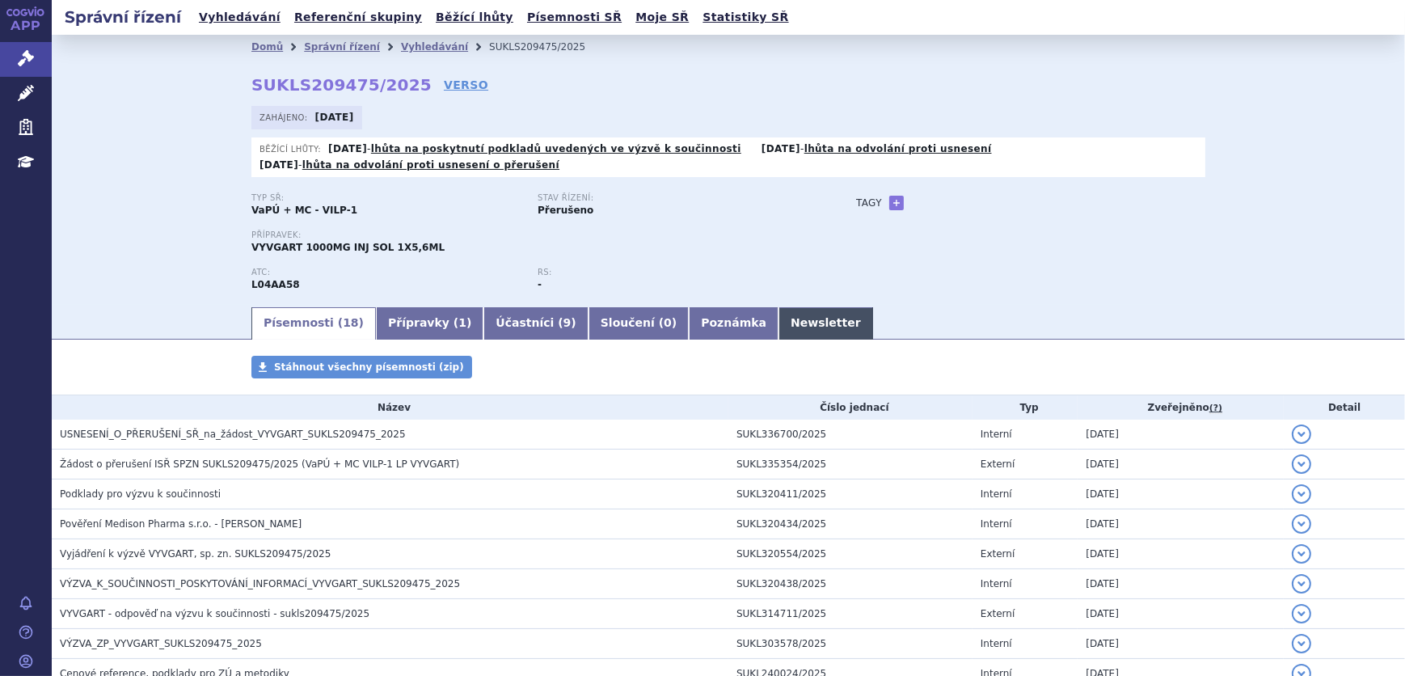
click at [778, 311] on link "Newsletter" at bounding box center [825, 323] width 95 height 32
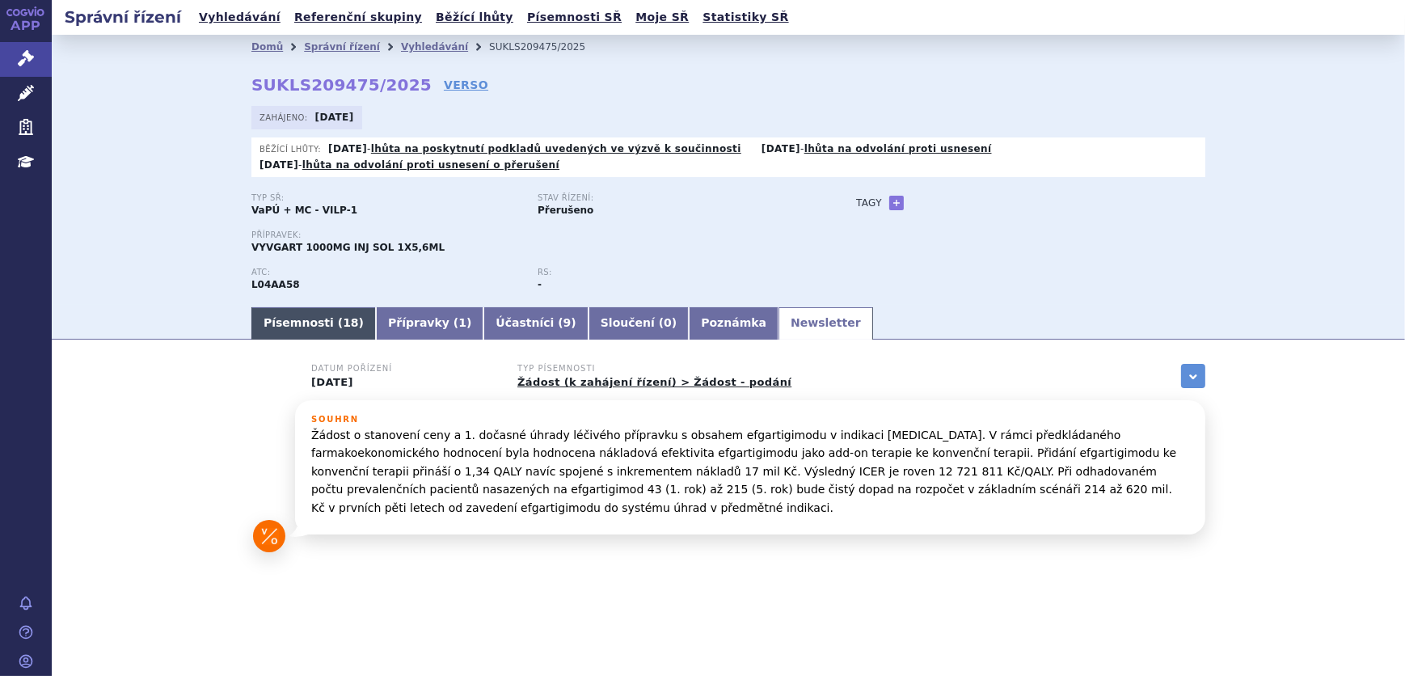
click at [285, 316] on link "Písemnosti ( 18 )" at bounding box center [313, 323] width 124 height 32
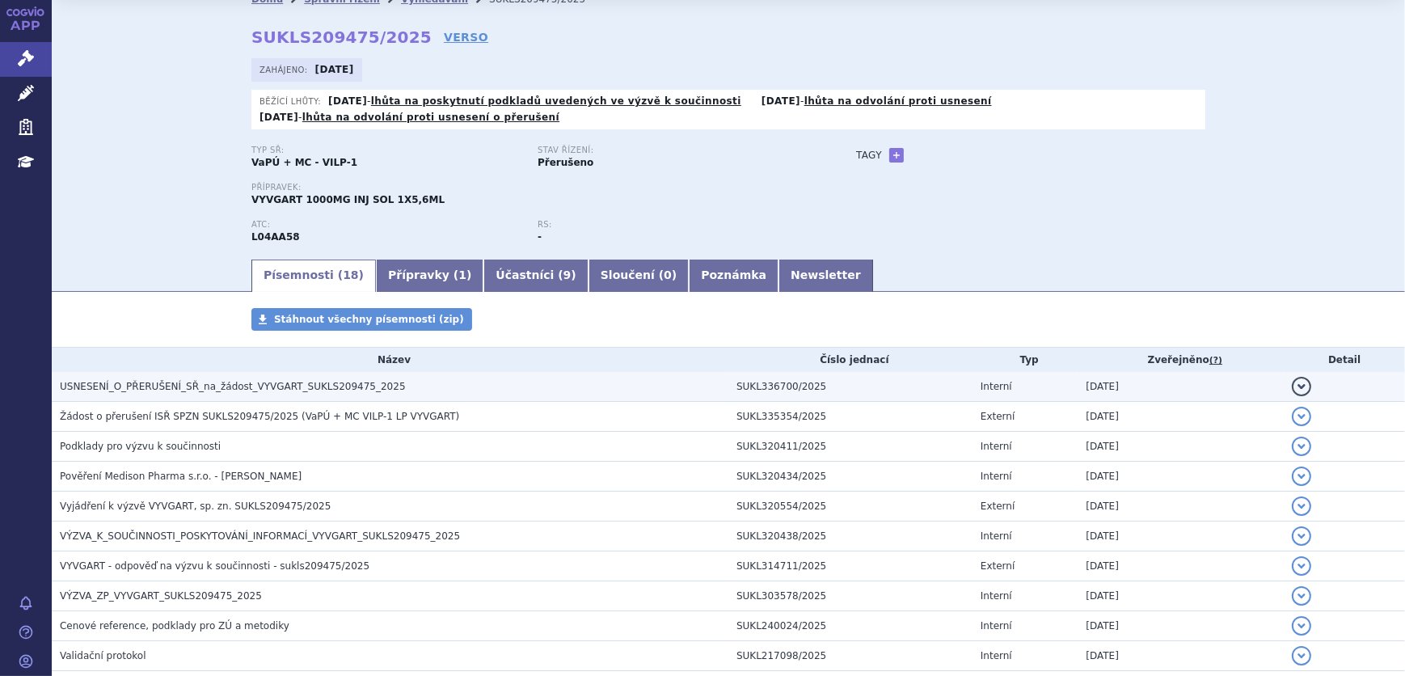
scroll to position [73, 0]
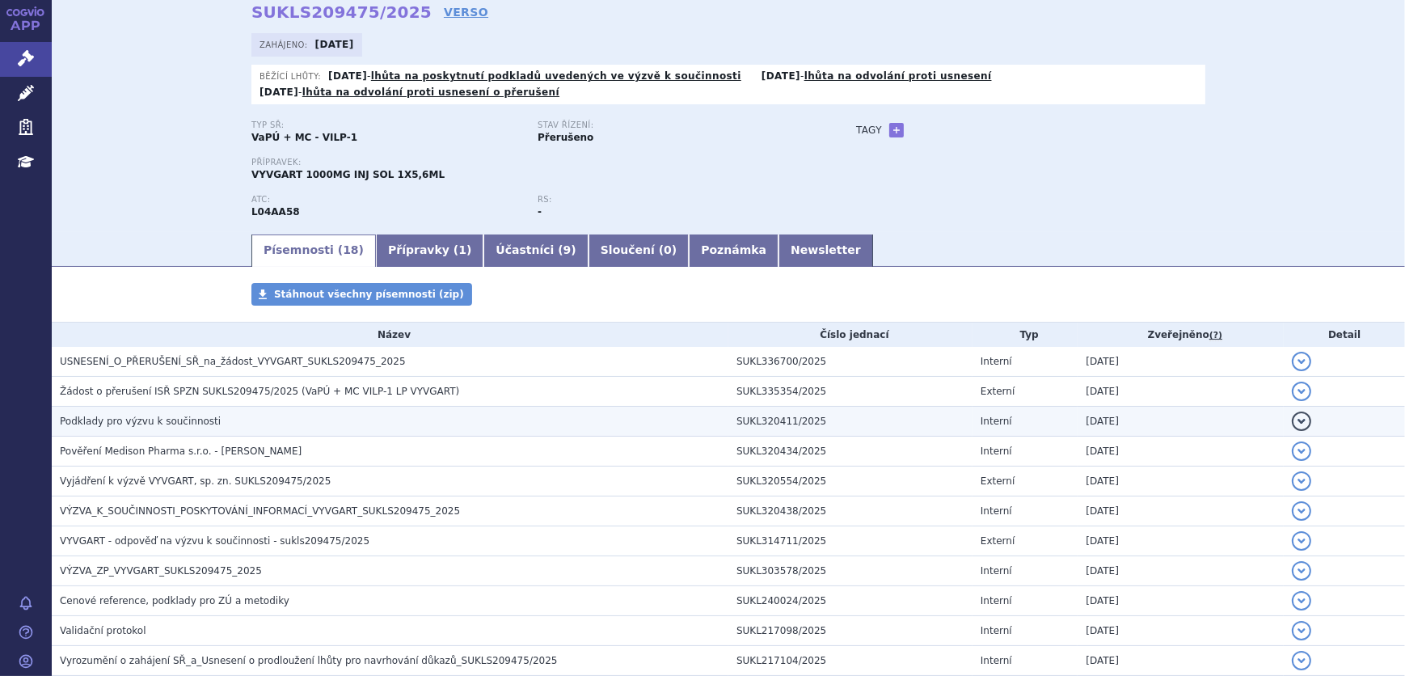
click at [116, 423] on span "Podklady pro výzvu k součinnosti" at bounding box center [140, 420] width 161 height 11
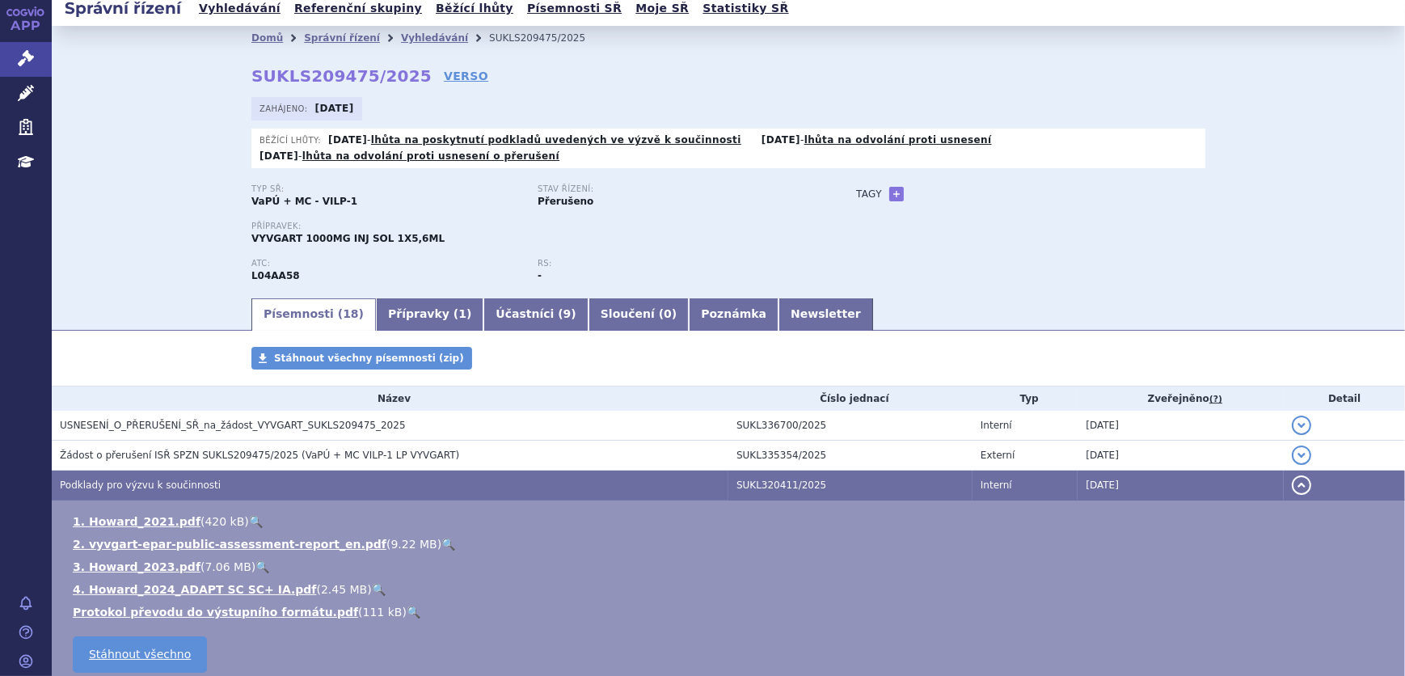
scroll to position [0, 0]
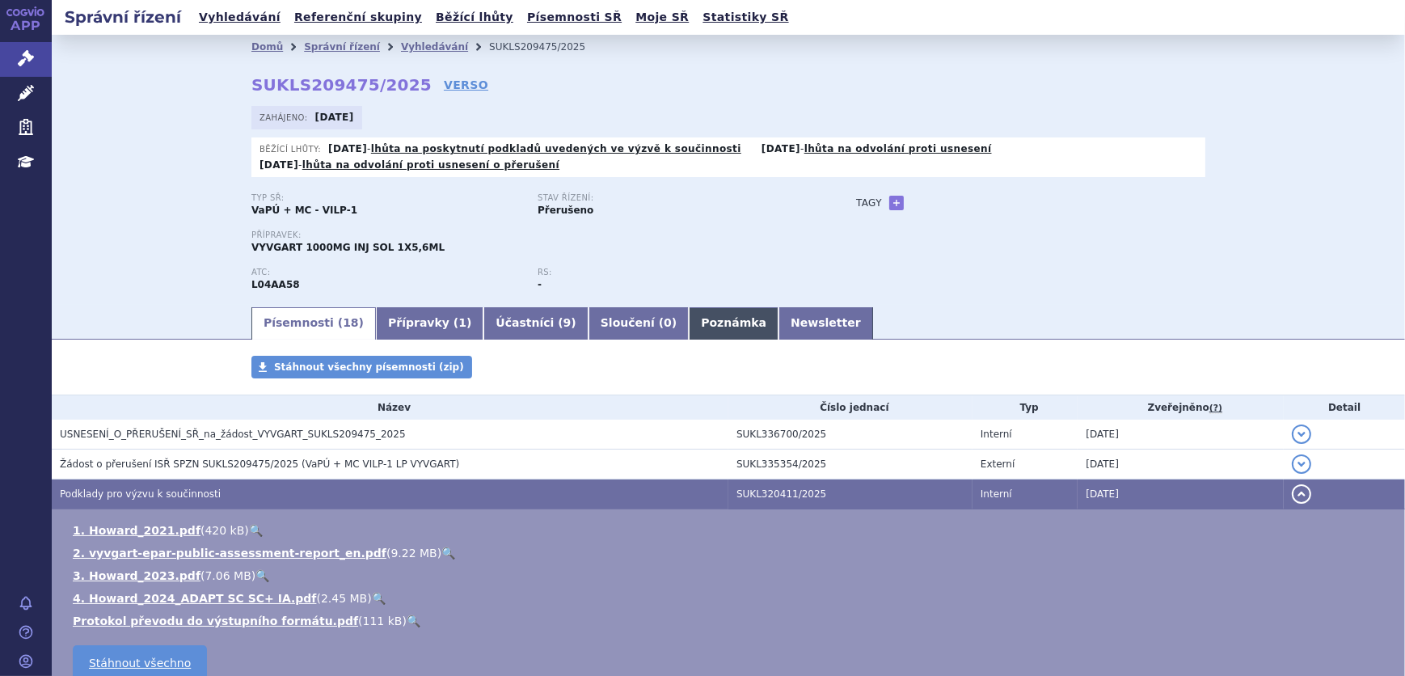
click at [689, 327] on link "Poznámka" at bounding box center [734, 323] width 90 height 32
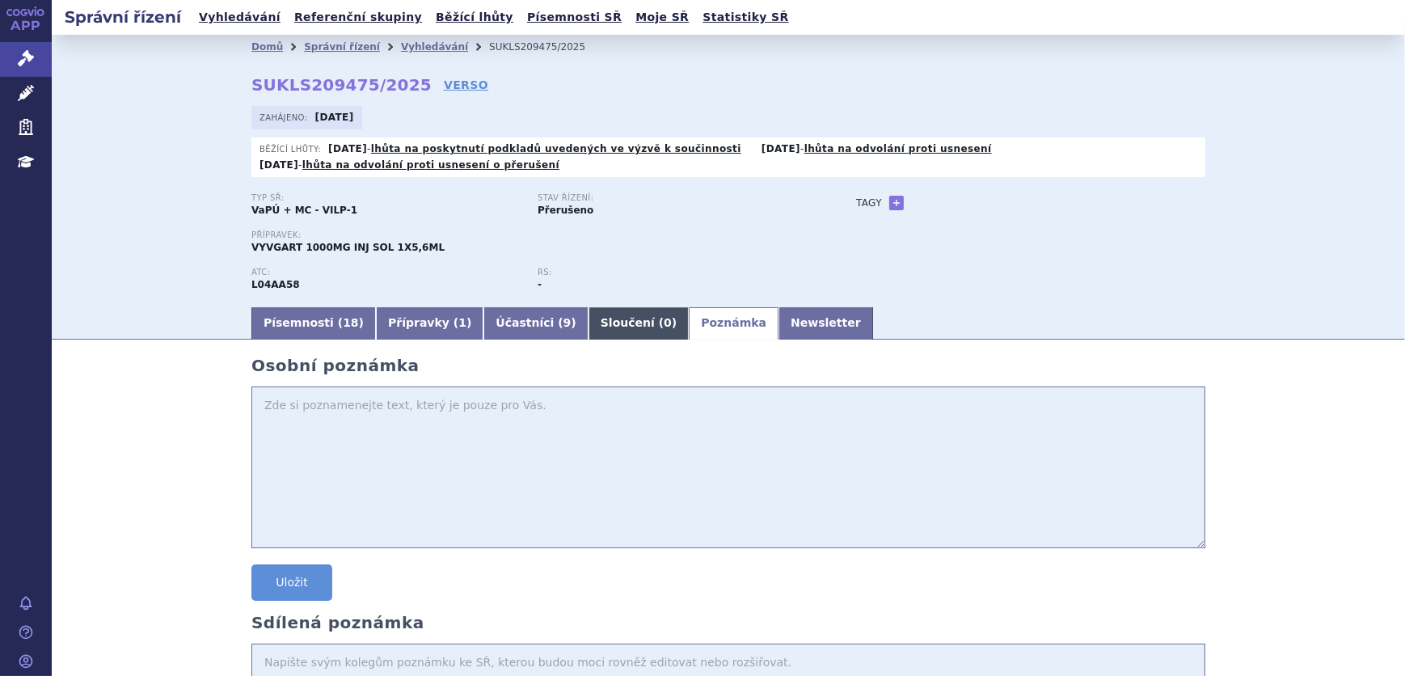
click at [612, 319] on link "Sloučení ( 0 )" at bounding box center [638, 323] width 100 height 32
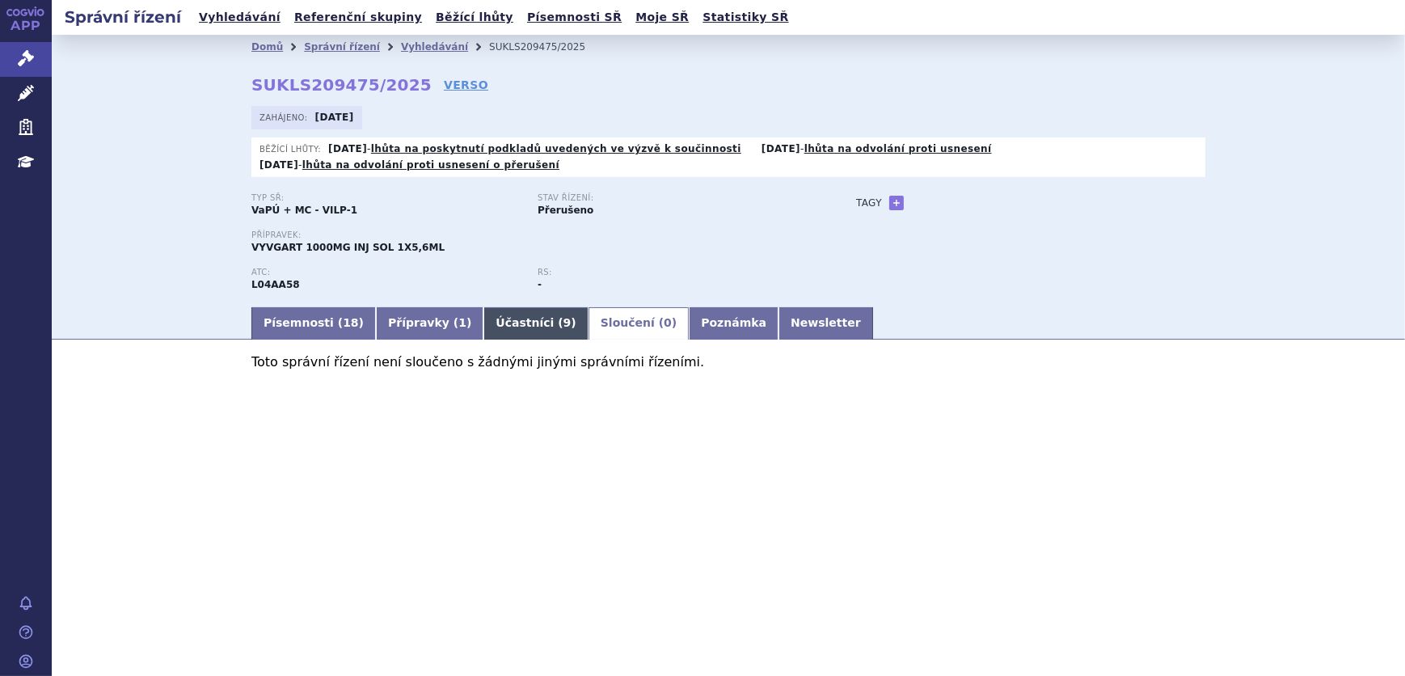
click at [496, 332] on link "Účastníci ( 9 )" at bounding box center [535, 323] width 104 height 32
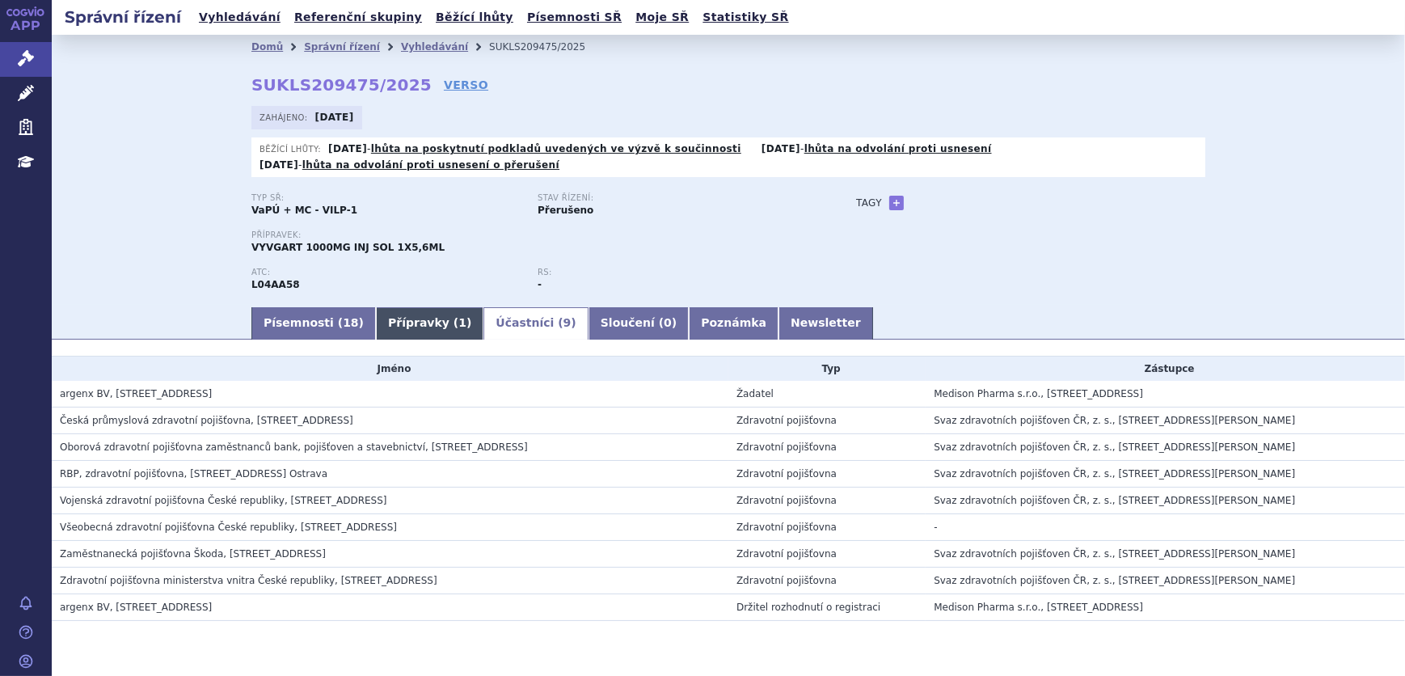
click at [427, 338] on link "Přípravky ( 1 )" at bounding box center [429, 323] width 107 height 32
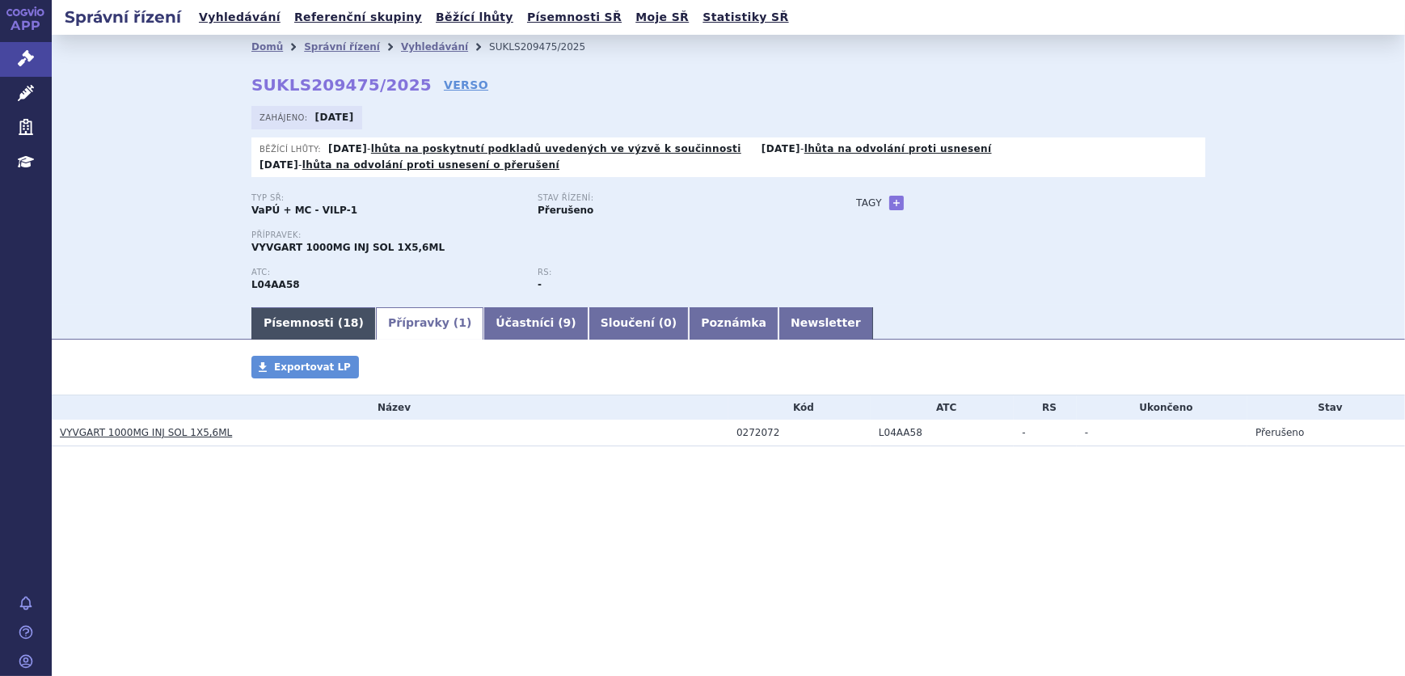
click at [251, 328] on link "Písemnosti ( 18 )" at bounding box center [313, 323] width 124 height 32
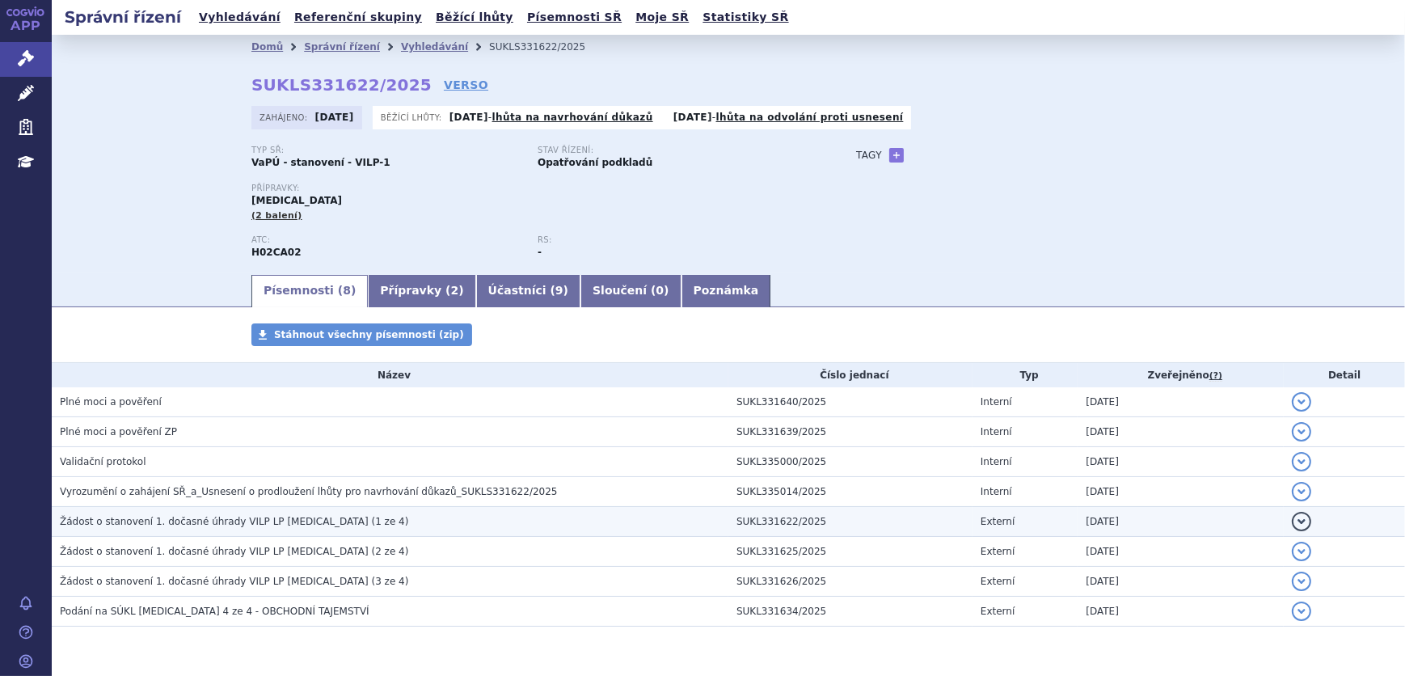
click at [166, 523] on span "Žádost o stanovení 1. dočasné úhrady VILP LP [MEDICAL_DATA] (1 ze 4)" at bounding box center [234, 521] width 348 height 11
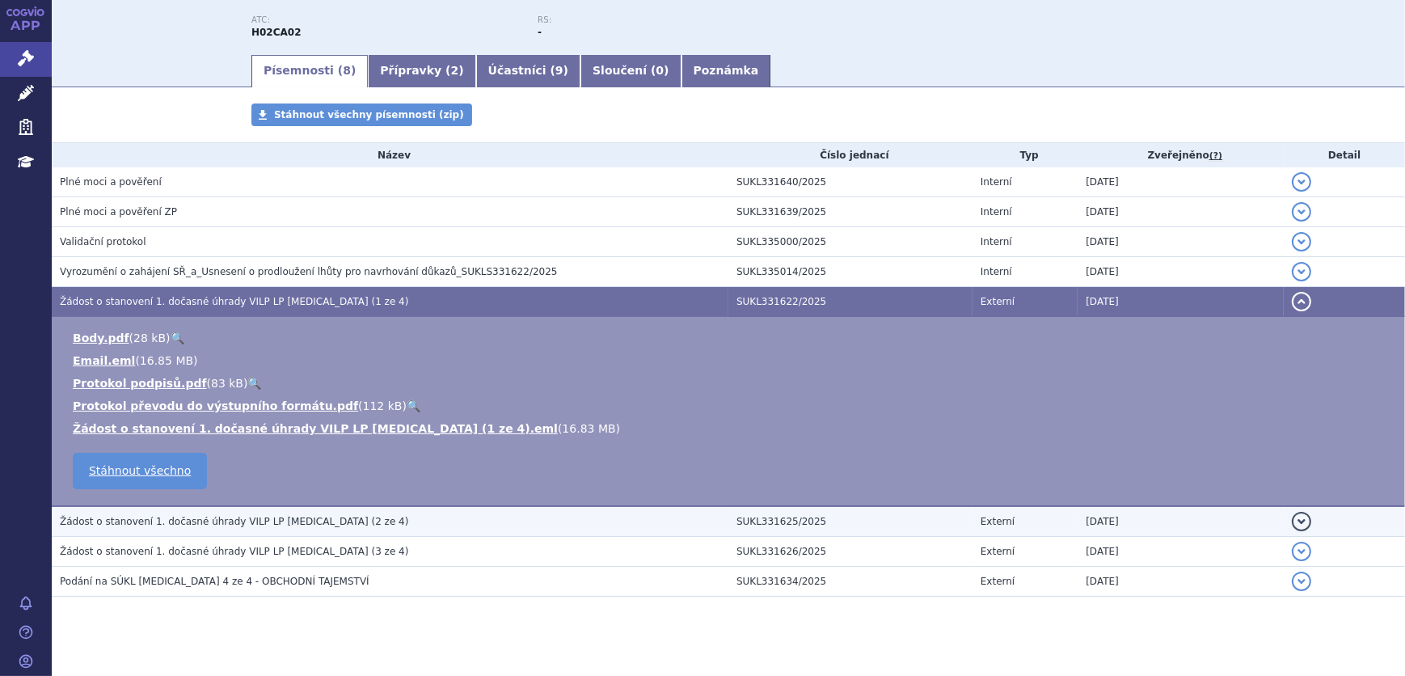
scroll to position [236, 0]
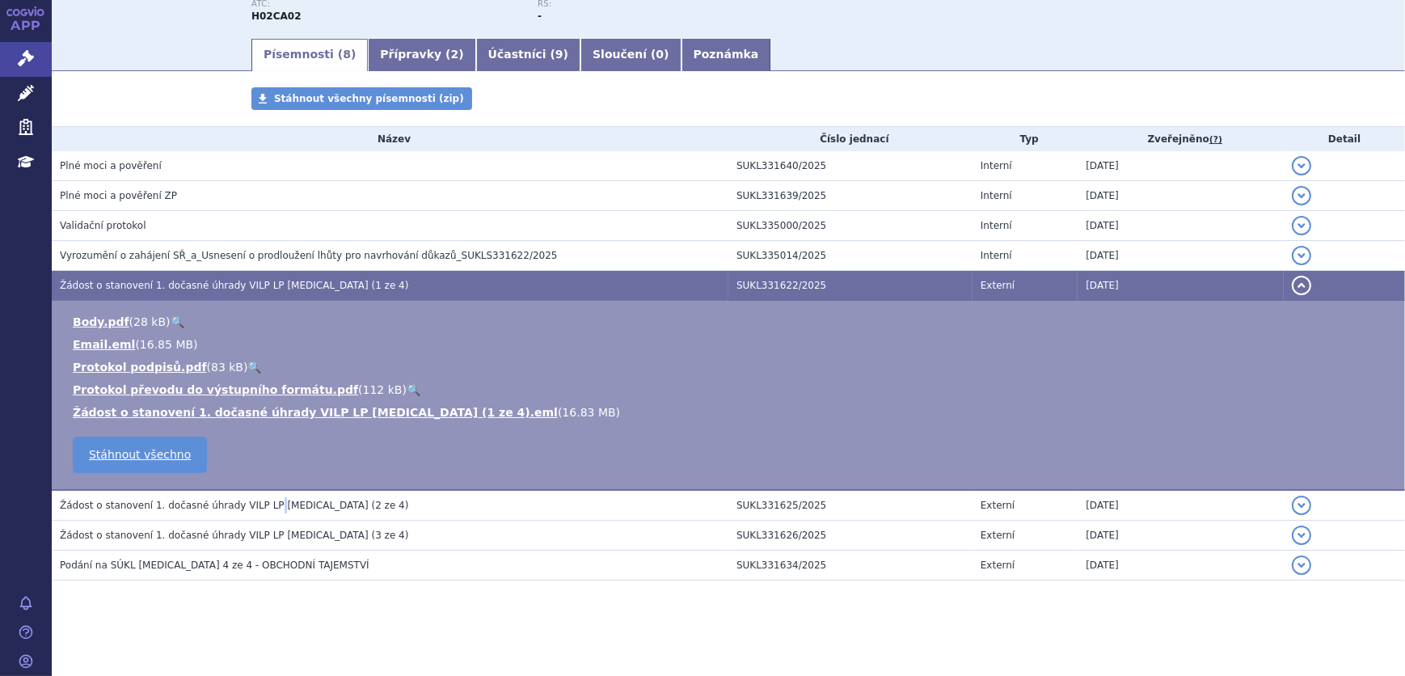
click at [259, 502] on span "Žádost o stanovení 1. dočasné úhrady VILP LP Isturisa (2 ze 4)" at bounding box center [234, 504] width 348 height 11
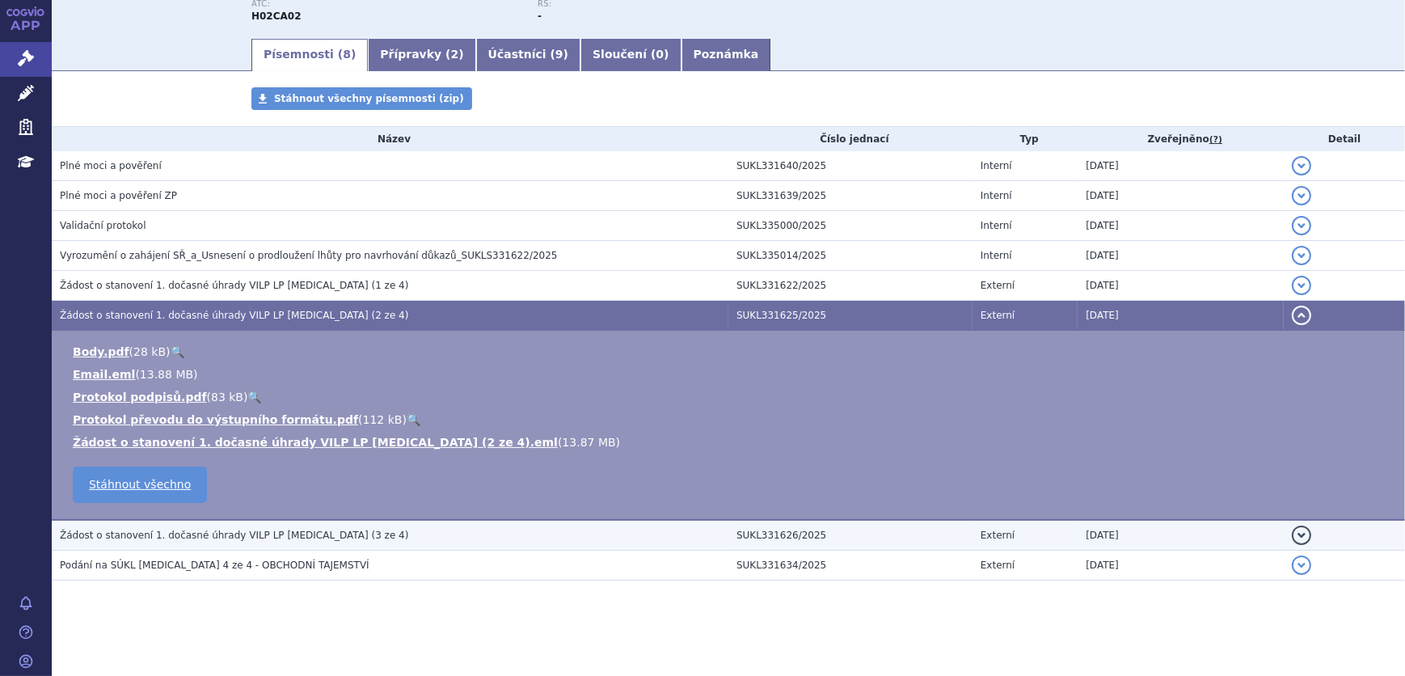
click at [339, 541] on td "Žádost o stanovení 1. dočasné úhrady VILP LP Isturisa (3 ze 4)" at bounding box center [390, 535] width 676 height 31
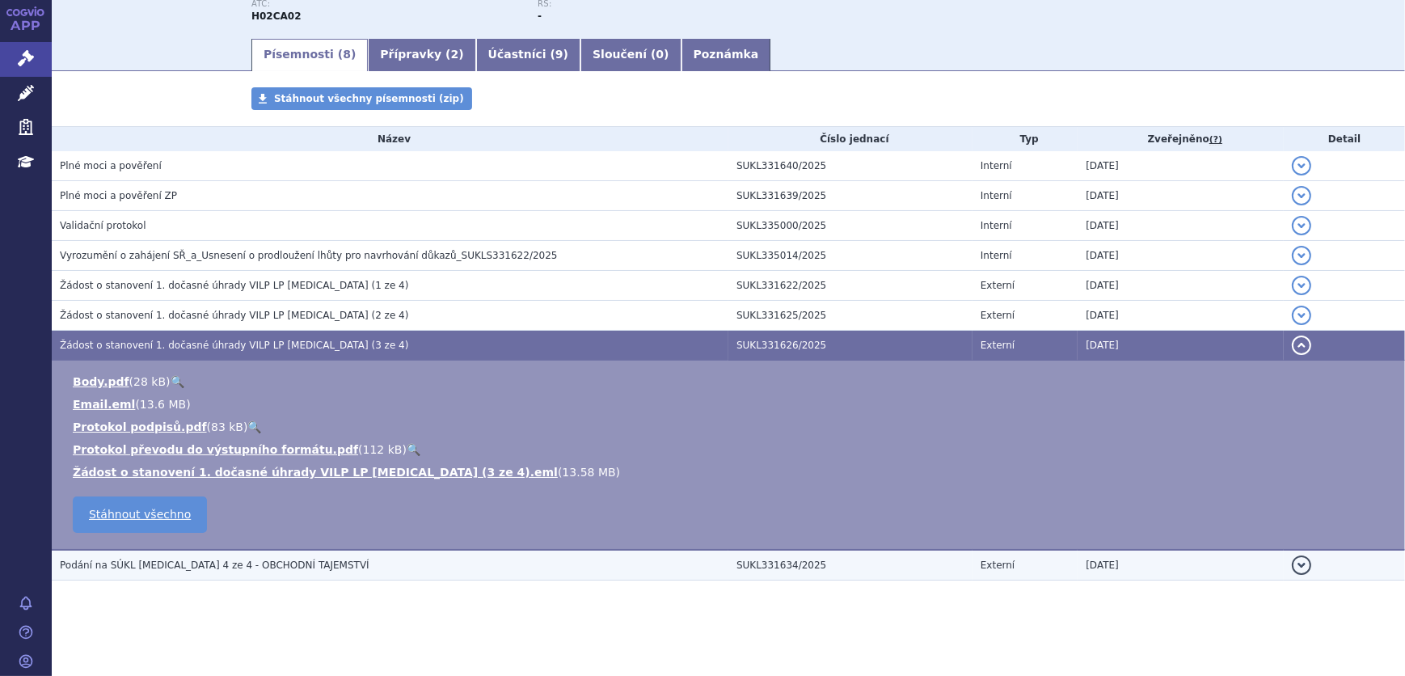
click at [325, 560] on h3 "Podání na SÚKL Isturisa 4 ze 4 - OBCHODNÍ TAJEMSTVÍ" at bounding box center [394, 565] width 668 height 16
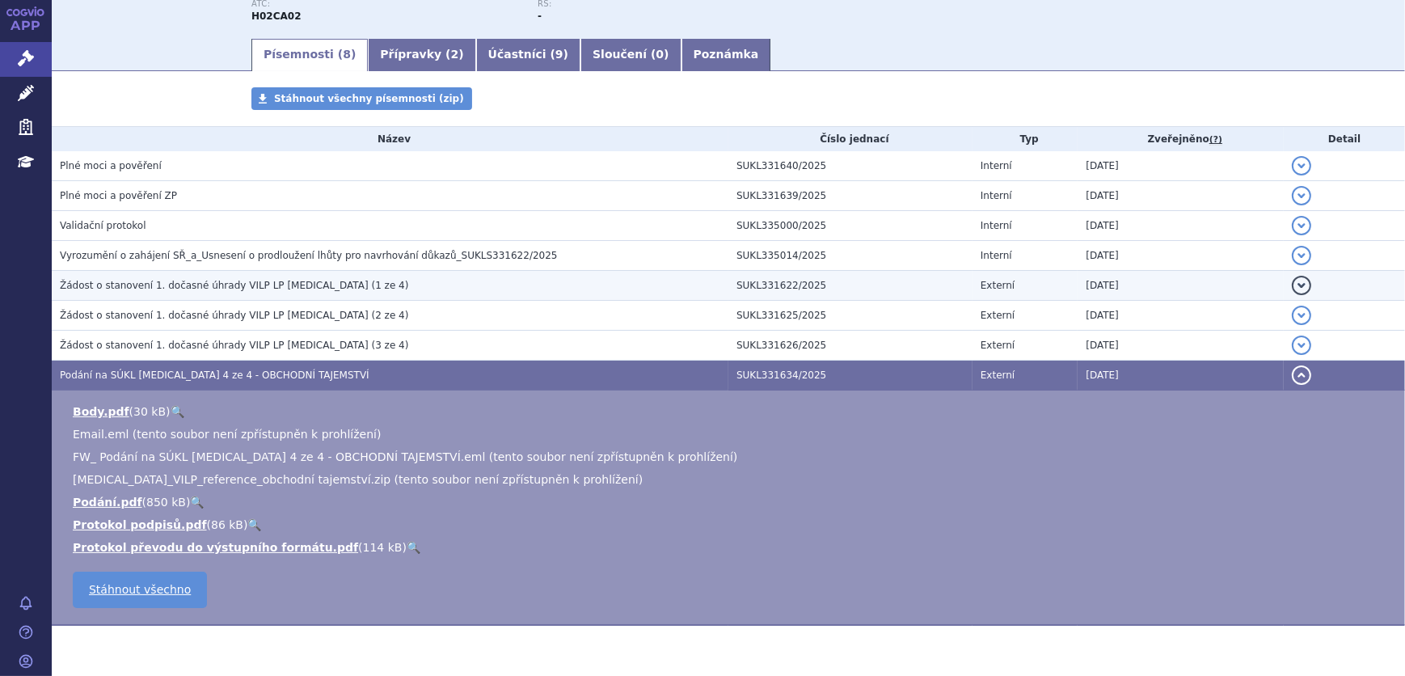
click at [274, 283] on span "Žádost o stanovení 1. dočasné úhrady VILP LP Isturisa (1 ze 4)" at bounding box center [234, 285] width 348 height 11
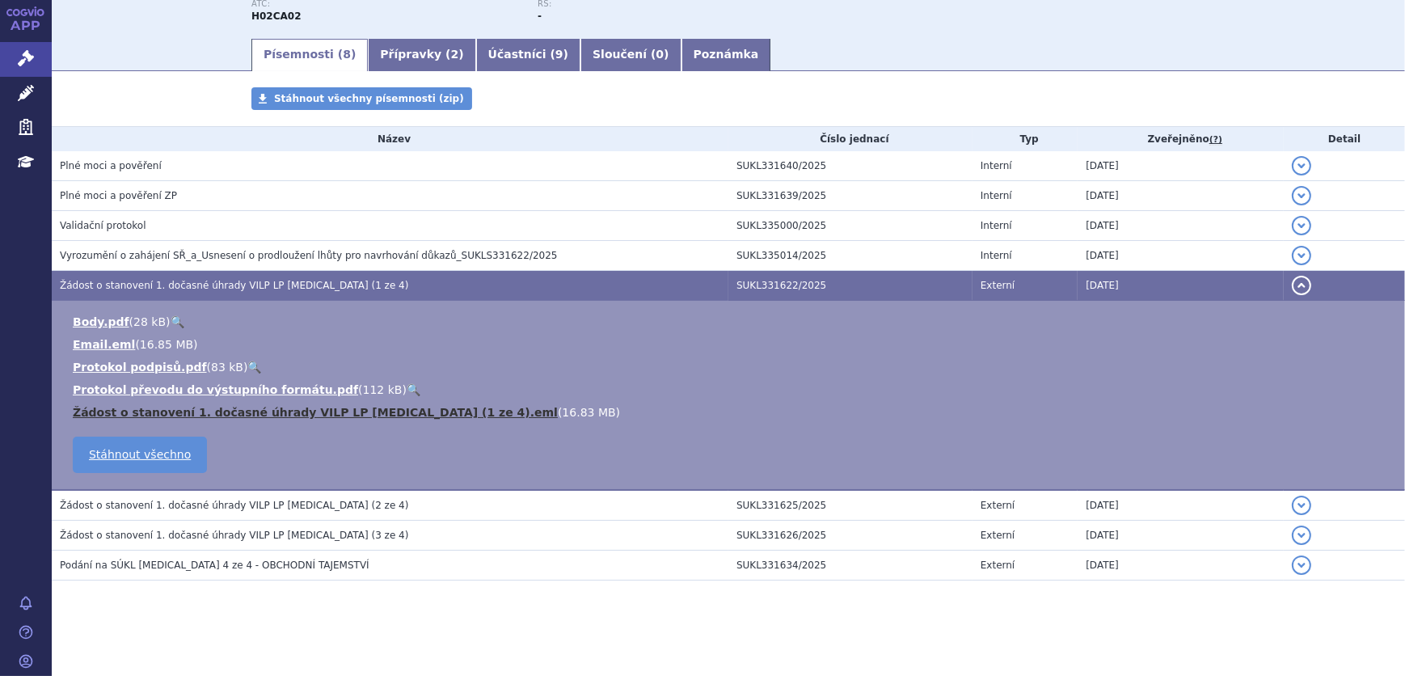
click at [408, 414] on link "Žádost o stanovení 1. dočasné úhrady VILP LP Isturisa (1 ze 4).eml" at bounding box center [315, 412] width 485 height 13
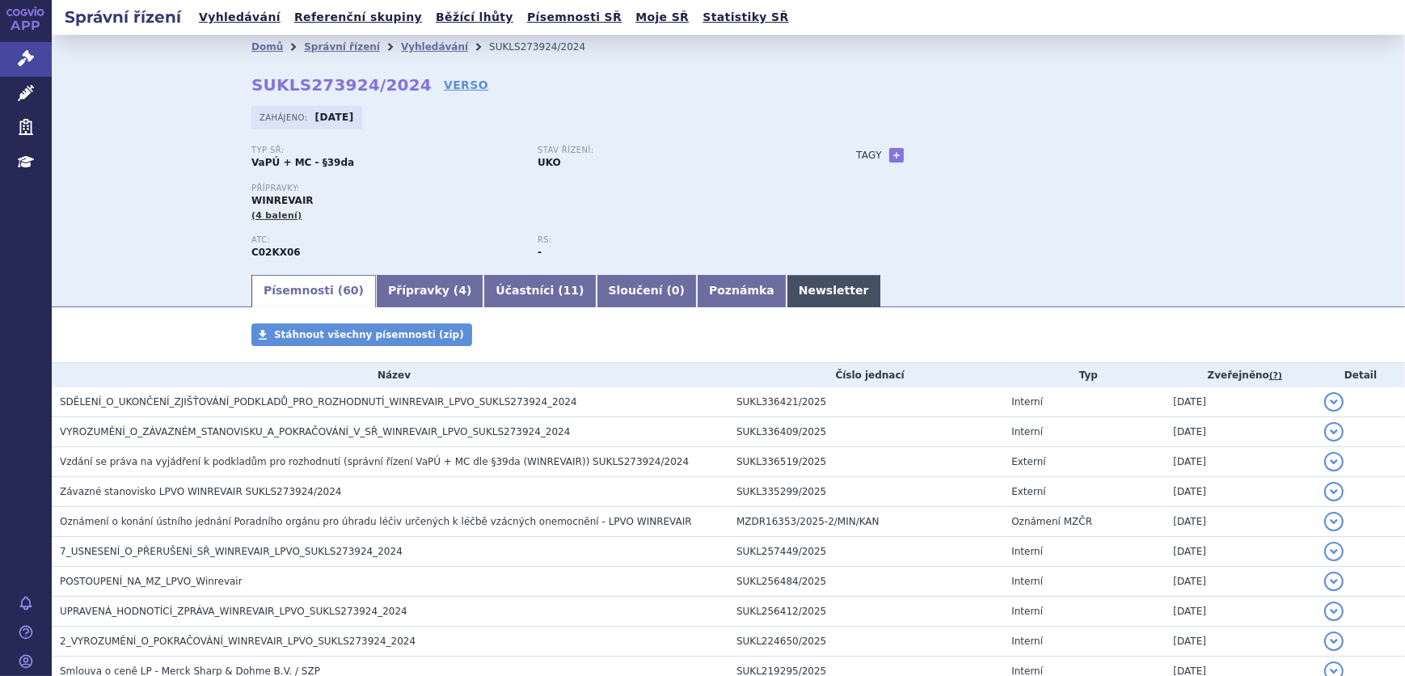
click at [786, 292] on link "Newsletter" at bounding box center [833, 291] width 95 height 32
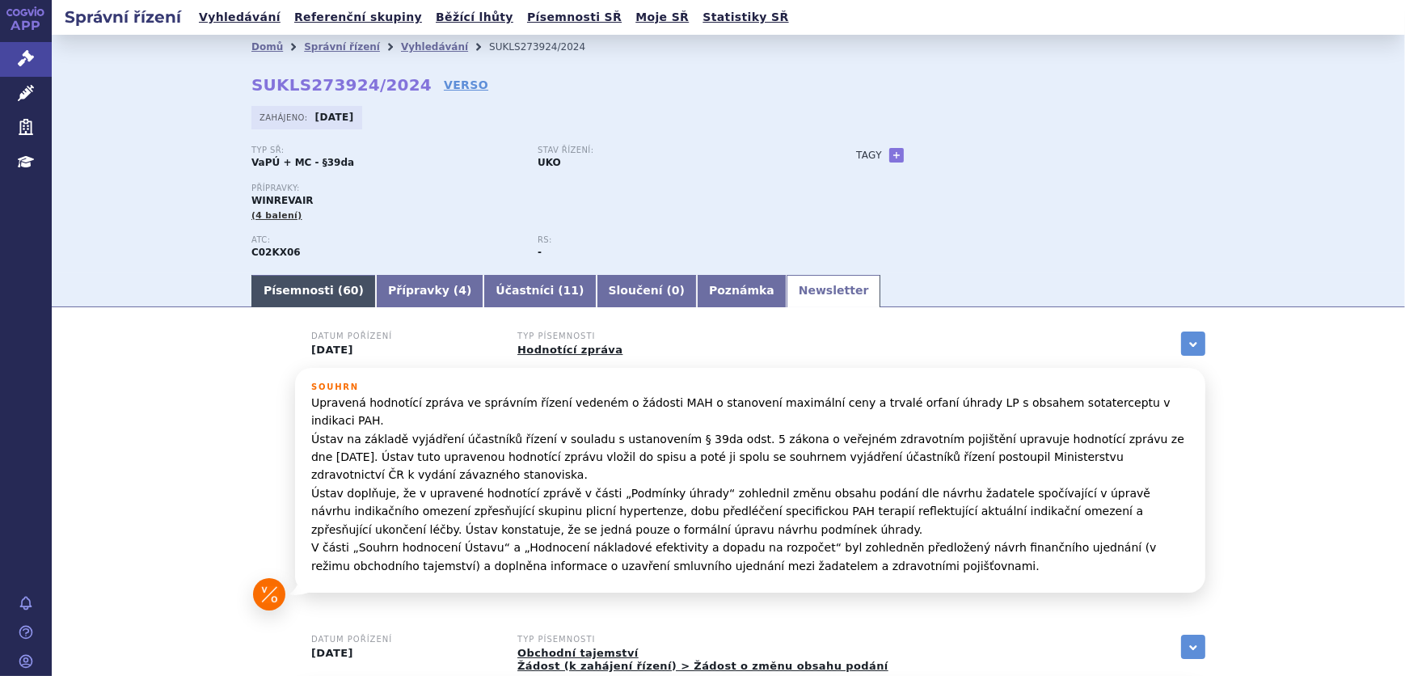
click at [263, 285] on link "Písemnosti ( 60 )" at bounding box center [313, 291] width 124 height 32
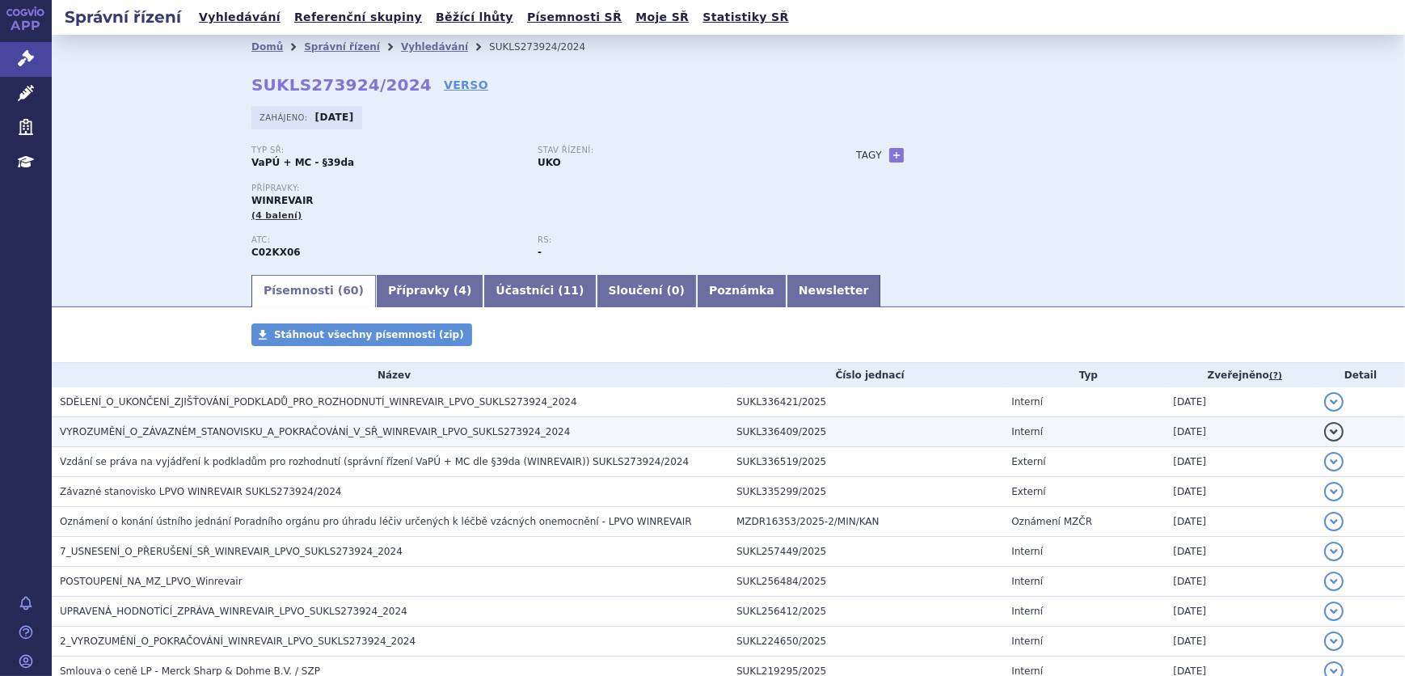
scroll to position [73, 0]
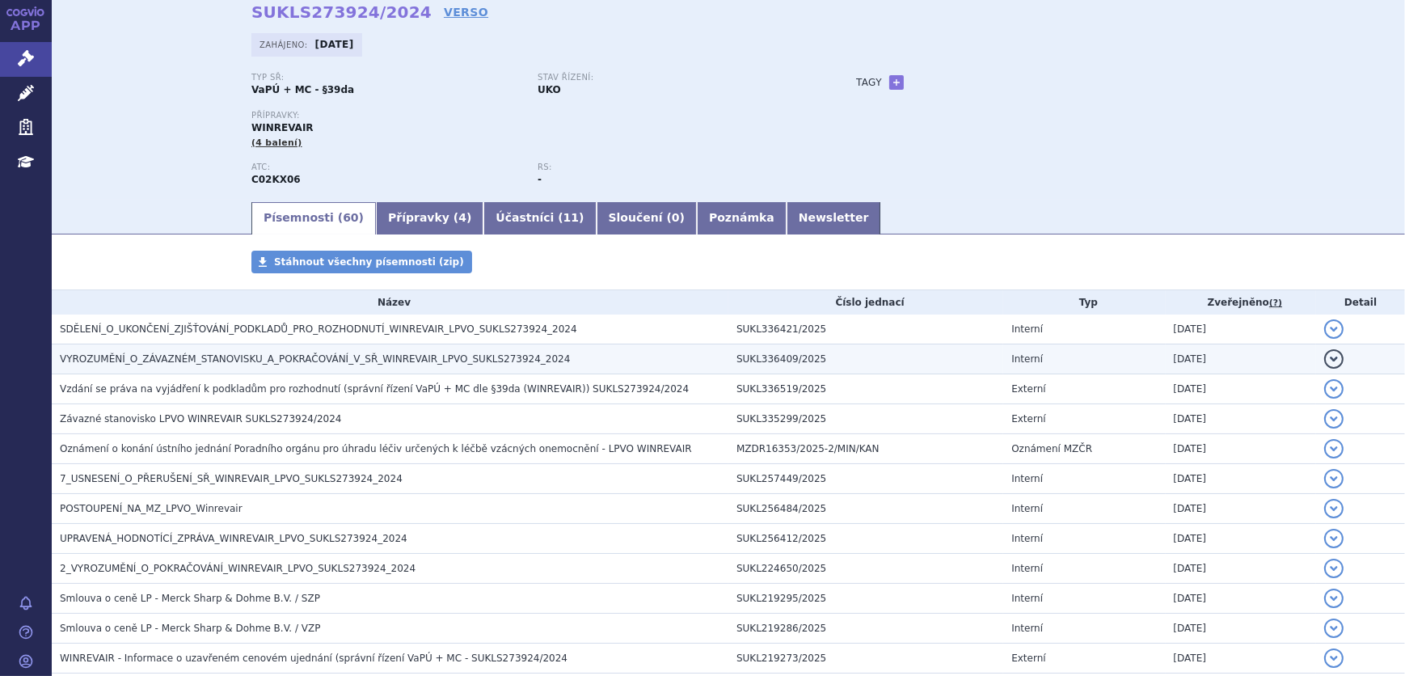
click at [280, 364] on h3 "VYROZUMĚNÍ_O_ZÁVAZNÉM_STANOVISKU_A_POKRAČOVÁNÍ_V_SŘ_WINREVAIR_LPVO_SUKLS273924_…" at bounding box center [394, 359] width 668 height 16
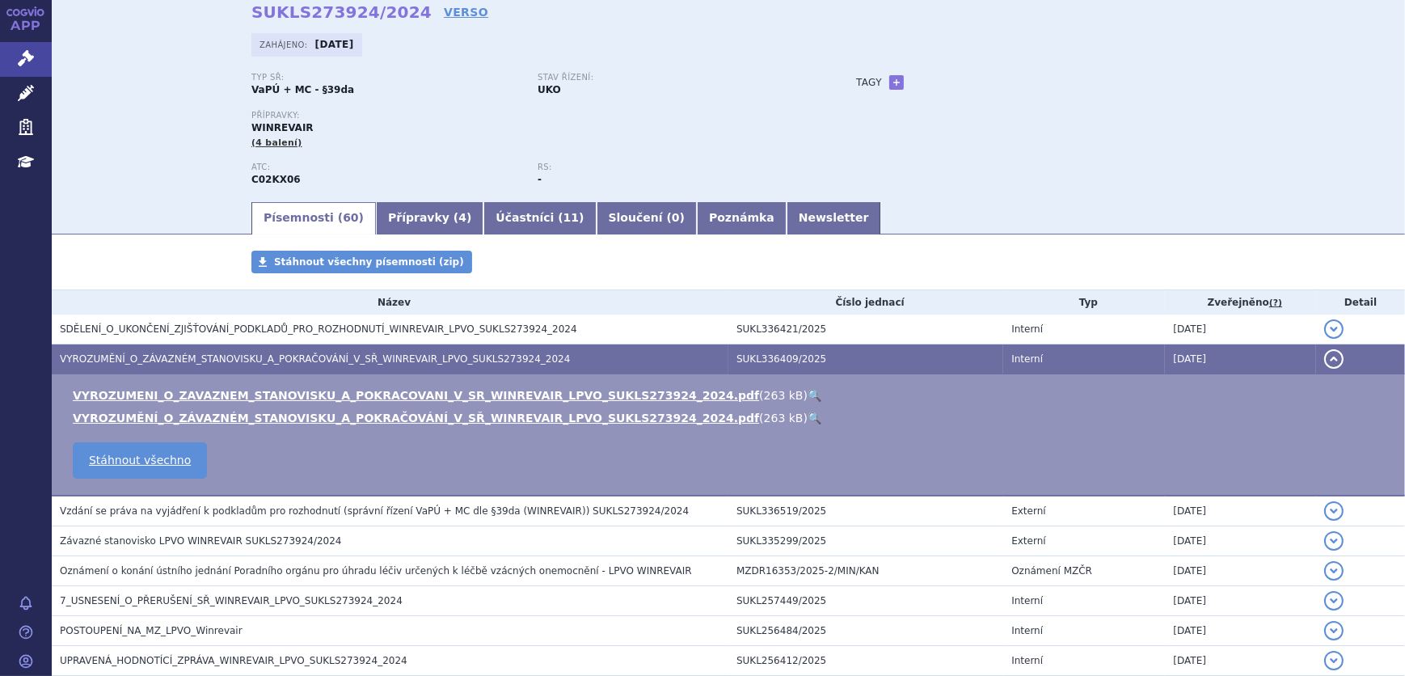
click at [807, 392] on link "🔍" at bounding box center [814, 395] width 14 height 13
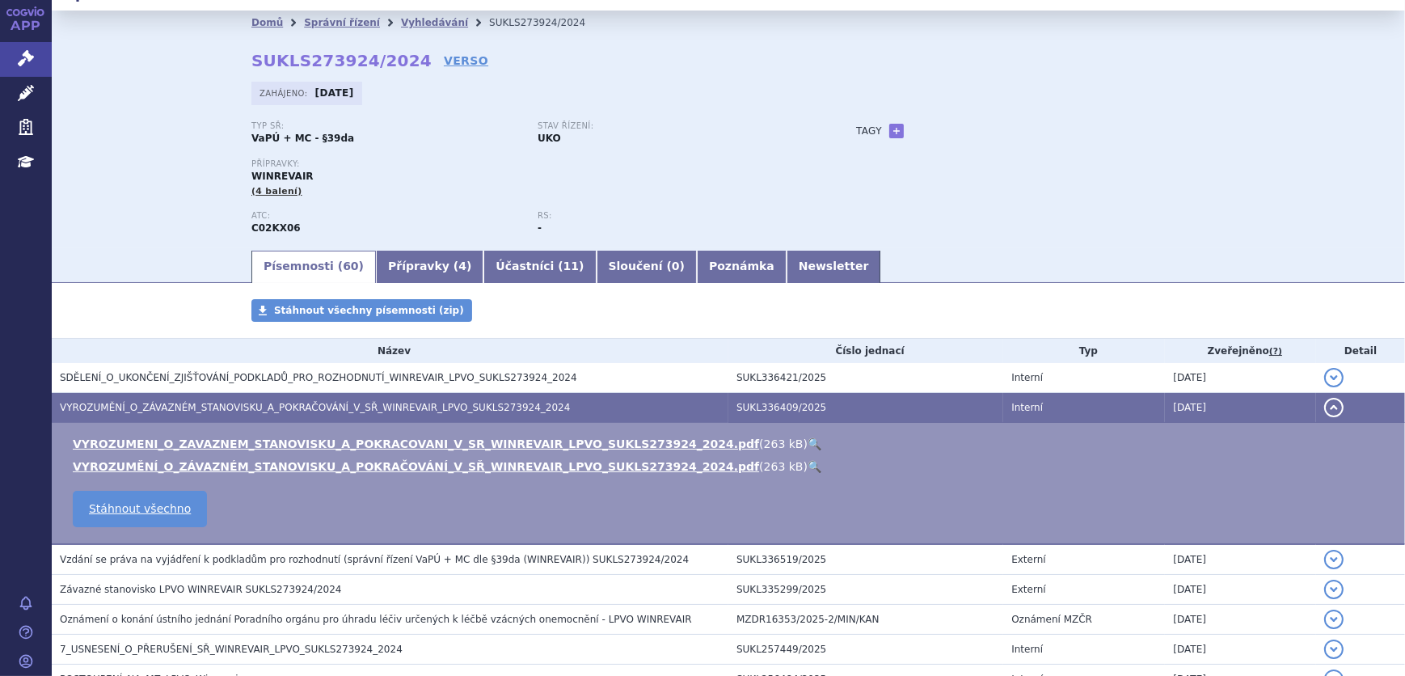
scroll to position [0, 0]
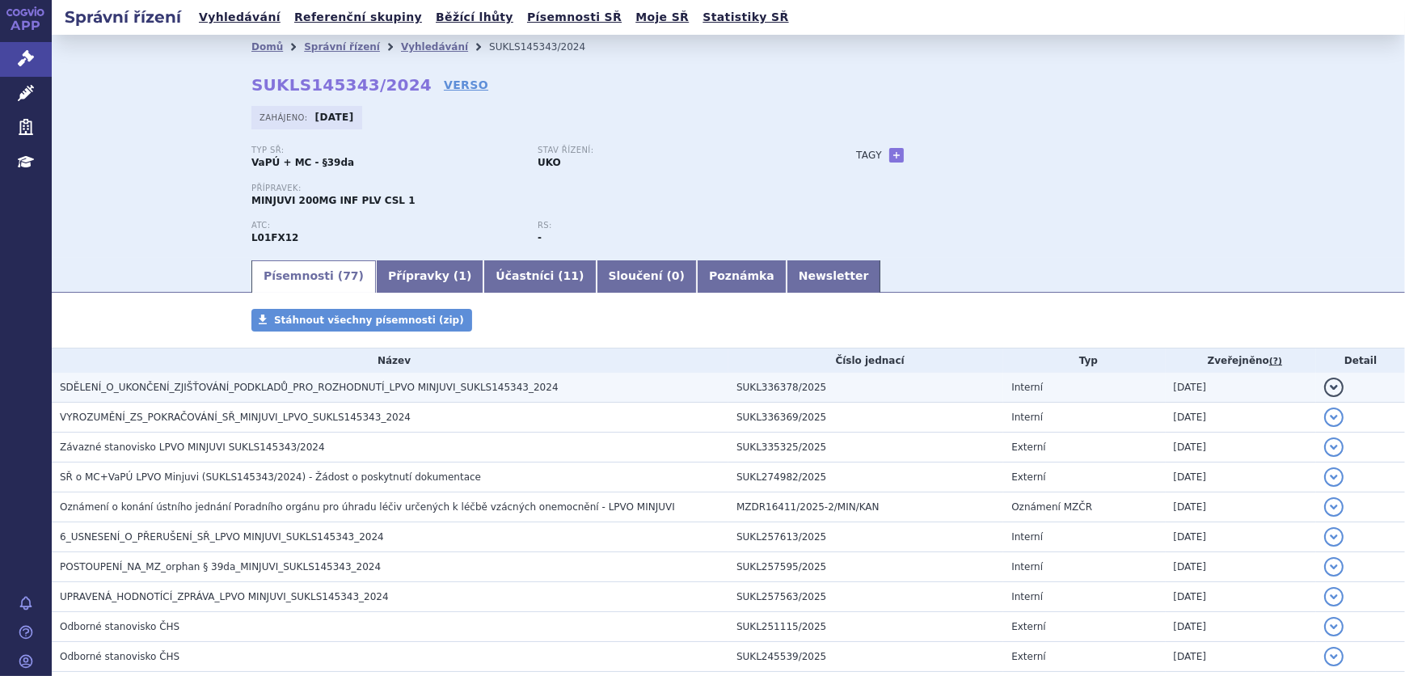
click at [458, 379] on h3 "SDĚLENÍ_O_UKONČENÍ_ZJIŠŤOVÁNÍ_PODKLADŮ_PRO_ROZHODNUTÍ_LPVO MINJUVI_SUKLS145343_…" at bounding box center [394, 387] width 668 height 16
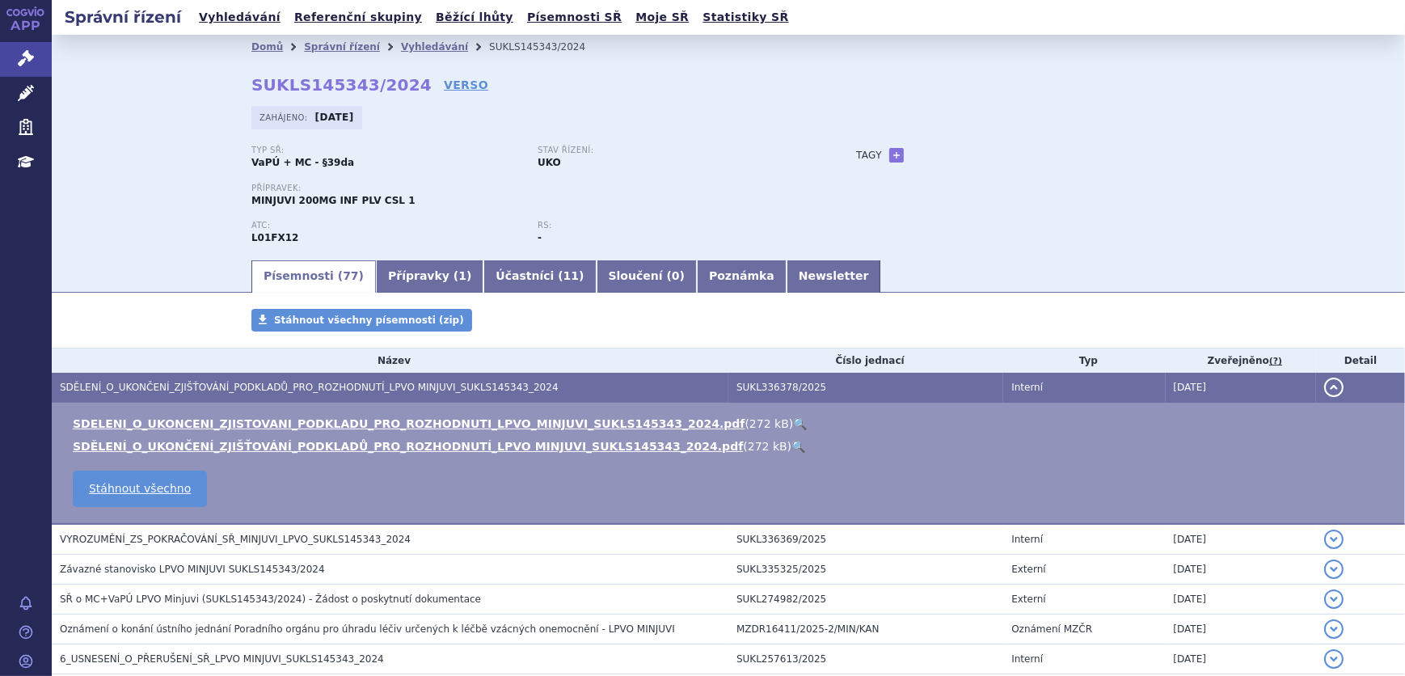
click at [793, 425] on link "🔍" at bounding box center [800, 423] width 14 height 13
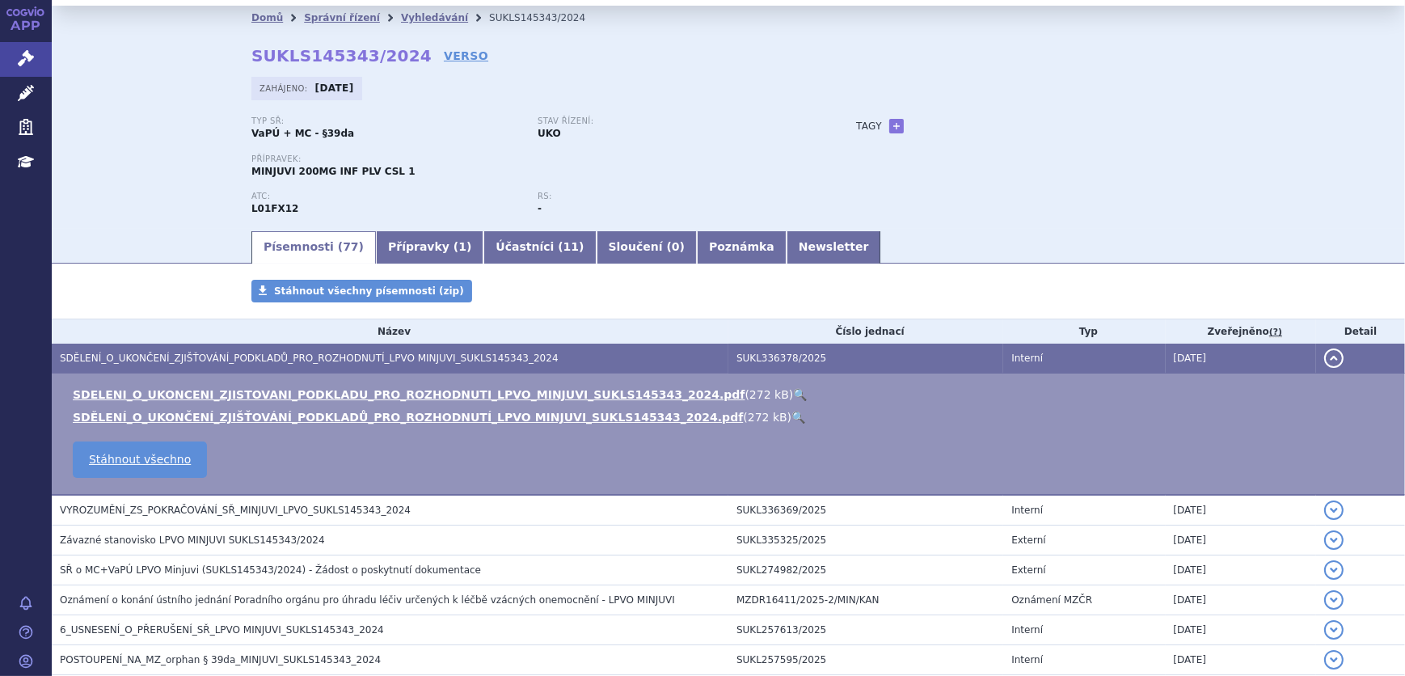
scroll to position [73, 0]
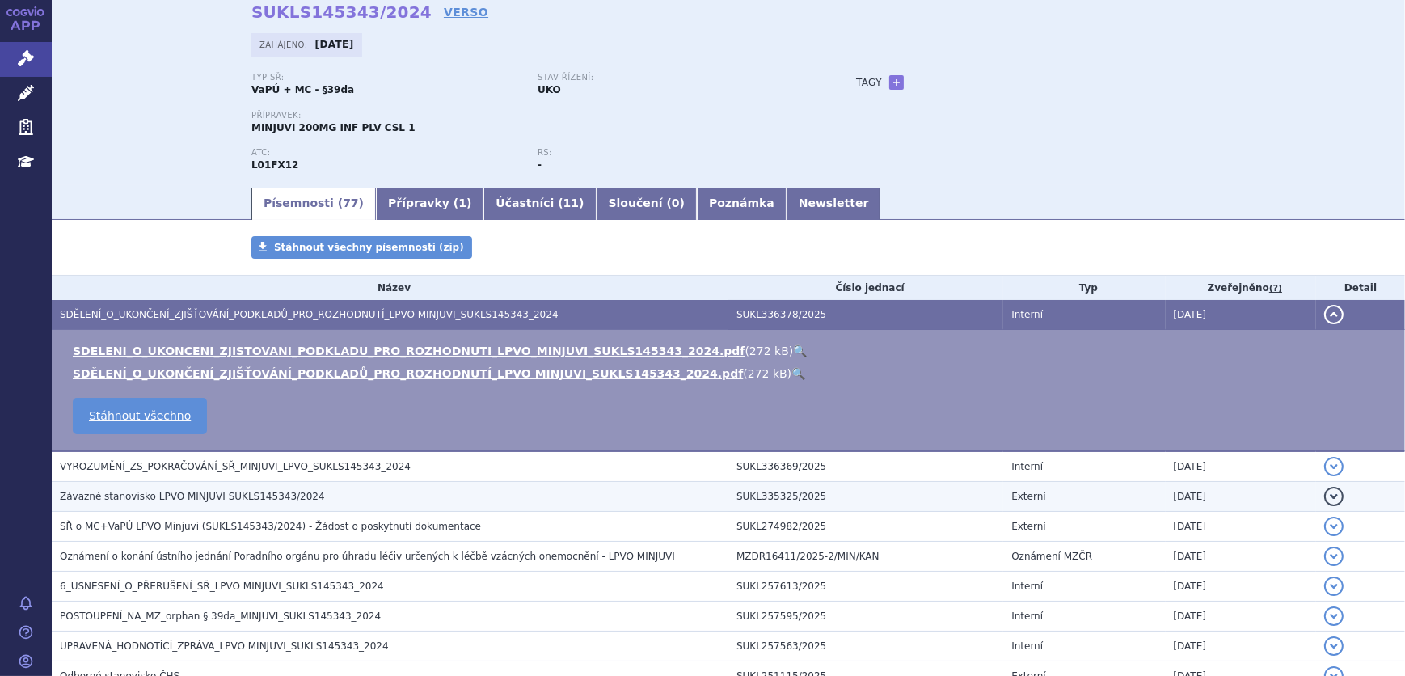
click at [360, 499] on h3 "Závazné stanovisko LPVO MINJUVI SUKLS145343/2024" at bounding box center [394, 496] width 668 height 16
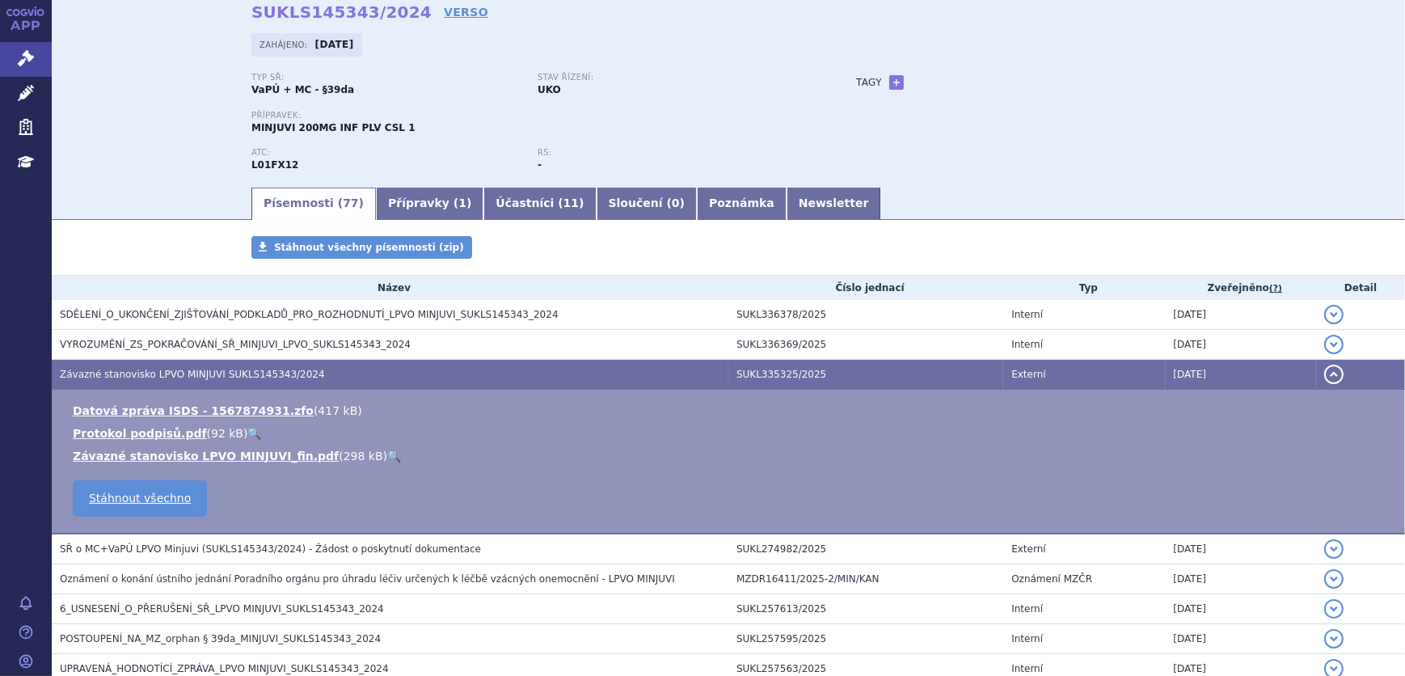
click at [387, 450] on link "🔍" at bounding box center [394, 455] width 14 height 13
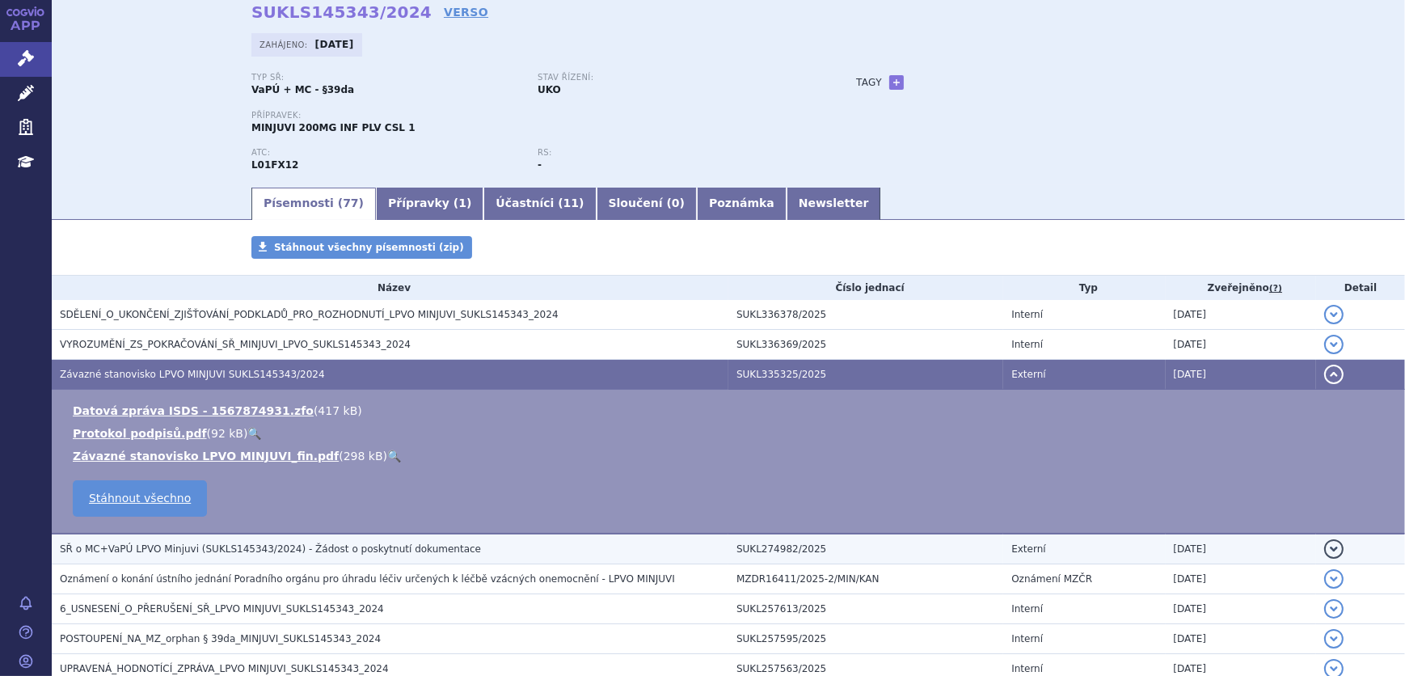
click at [241, 547] on span "SŘ o MC+VaPÚ LPVO Minjuvi (SUKLS145343/2024) - Žádost o poskytnutí dokumentace" at bounding box center [270, 548] width 421 height 11
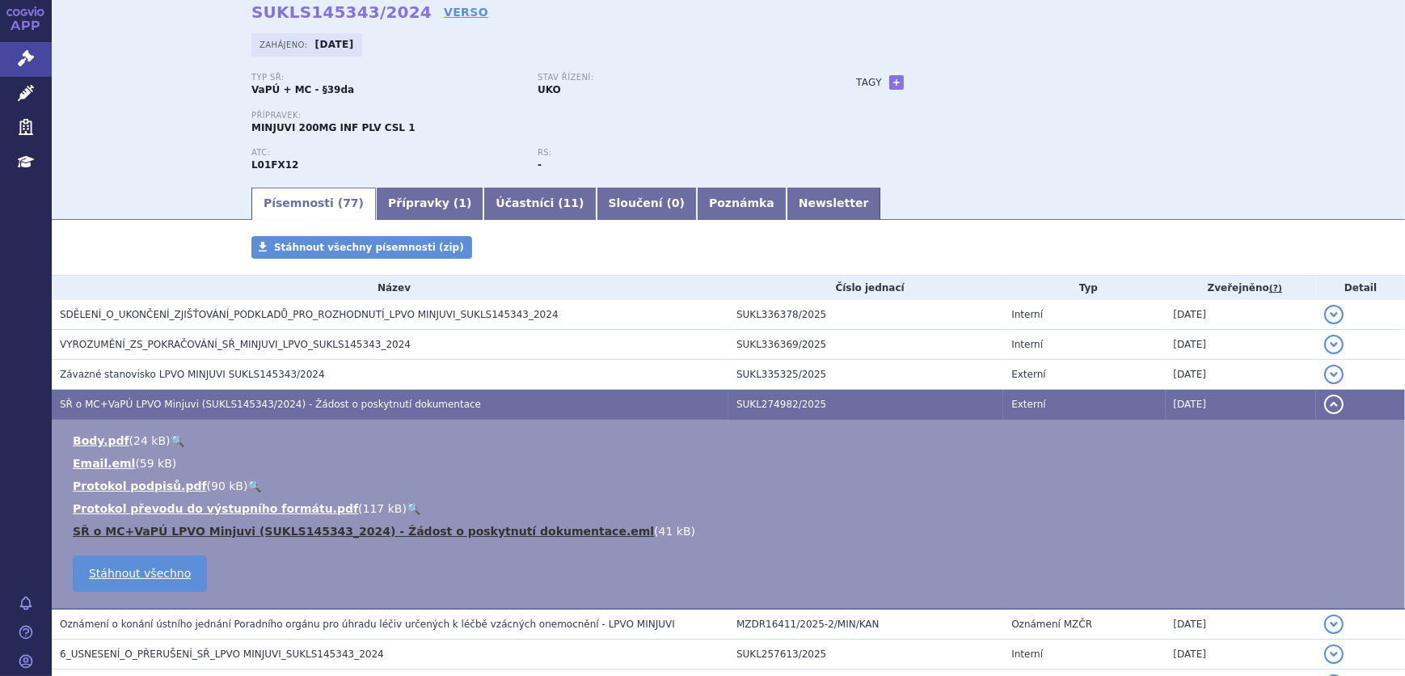
click at [371, 526] on link "SŘ o MC+VaPÚ LPVO Minjuvi (SUKLS145343_2024) - Žádost o poskytnutí dokumentace.…" at bounding box center [363, 530] width 581 height 13
